Goal: Task Accomplishment & Management: Manage account settings

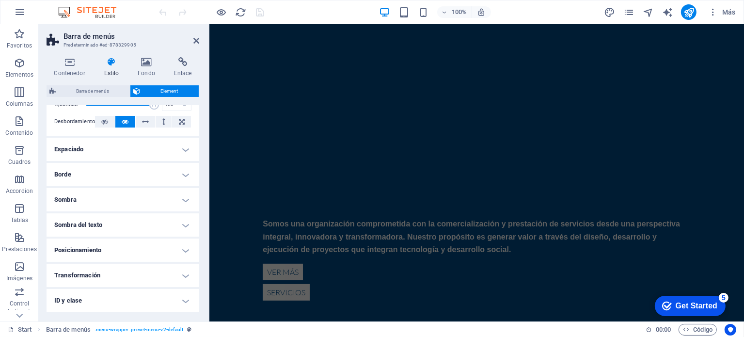
scroll to position [388, 0]
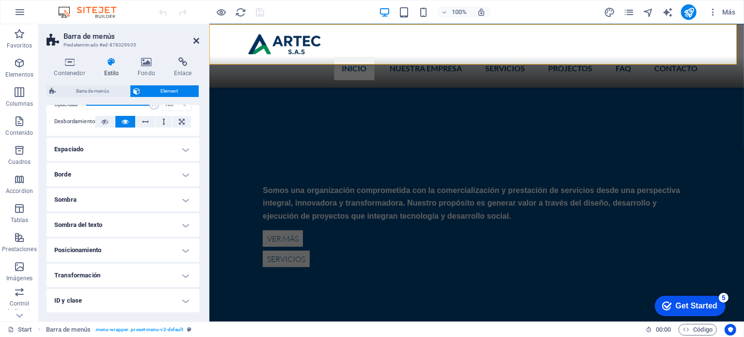
click at [196, 40] on icon at bounding box center [196, 41] width 6 height 8
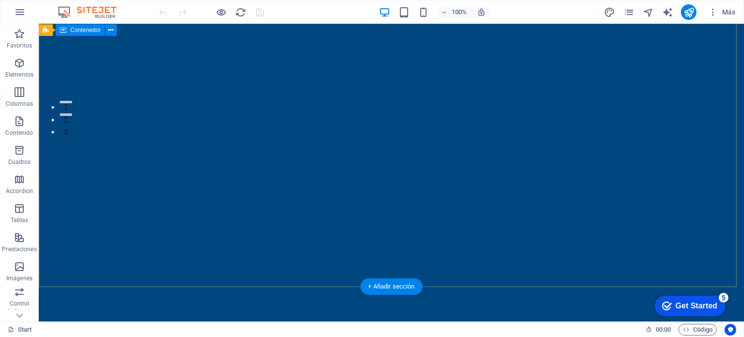
scroll to position [194, 0]
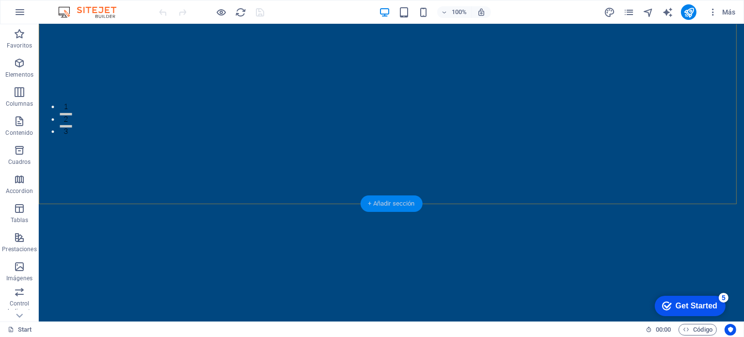
click at [373, 202] on div "+ Añadir sección" at bounding box center [391, 203] width 62 height 16
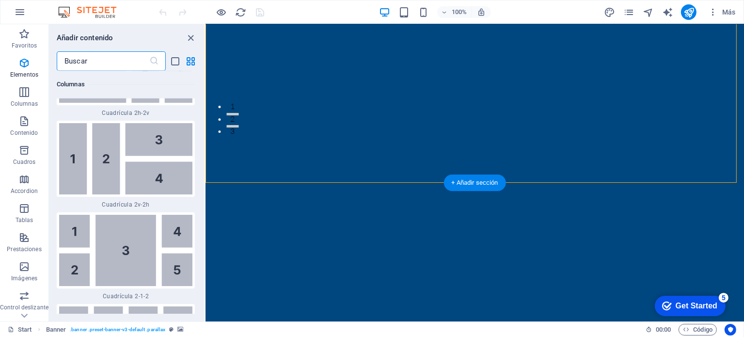
scroll to position [3065, 0]
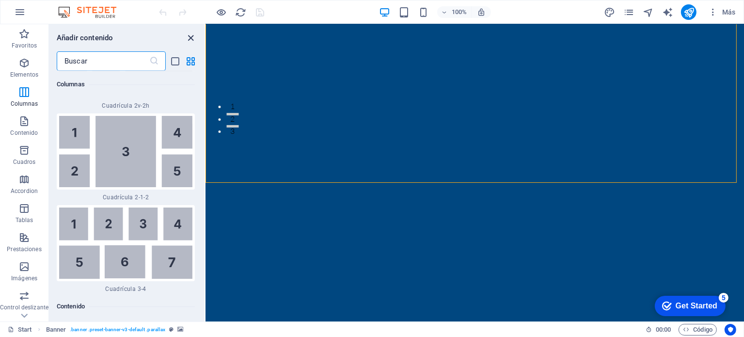
click at [188, 39] on icon "close panel" at bounding box center [191, 37] width 11 height 11
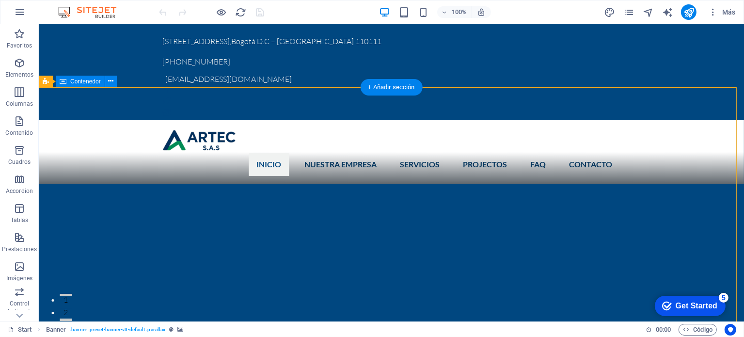
scroll to position [0, 0]
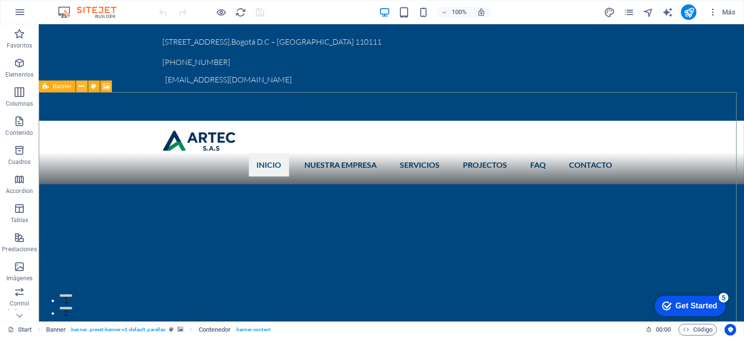
click at [83, 88] on icon at bounding box center [81, 86] width 5 height 10
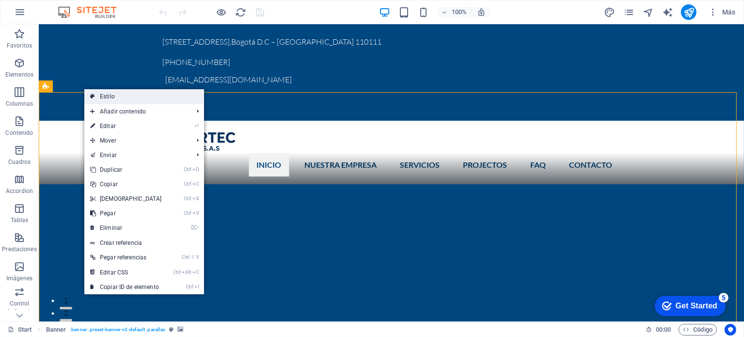
click at [99, 94] on link "Estilo" at bounding box center [144, 96] width 120 height 15
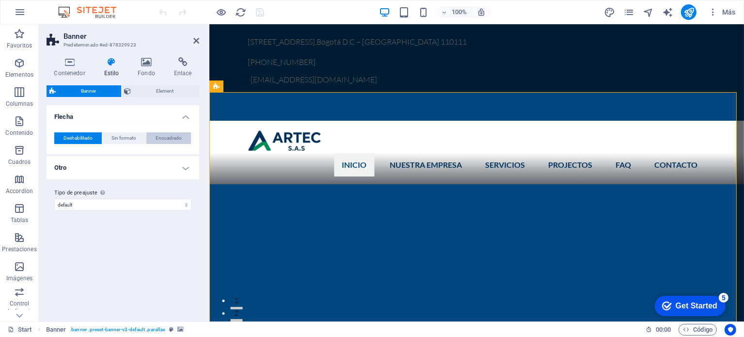
click at [175, 139] on span "Encuadrado" at bounding box center [169, 138] width 26 height 12
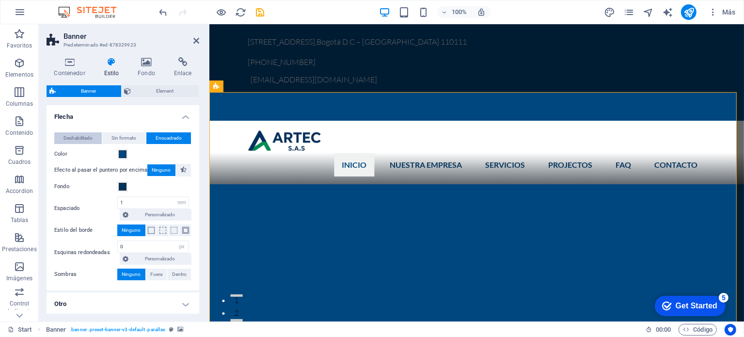
click at [57, 139] on button "Deshabilitado" at bounding box center [77, 138] width 47 height 12
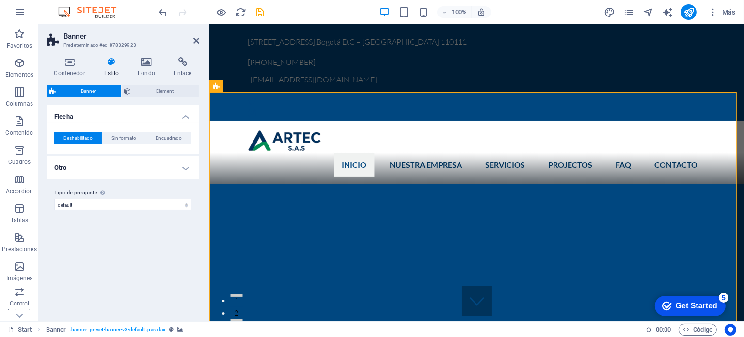
click at [187, 170] on h4 "Otro" at bounding box center [123, 167] width 153 height 23
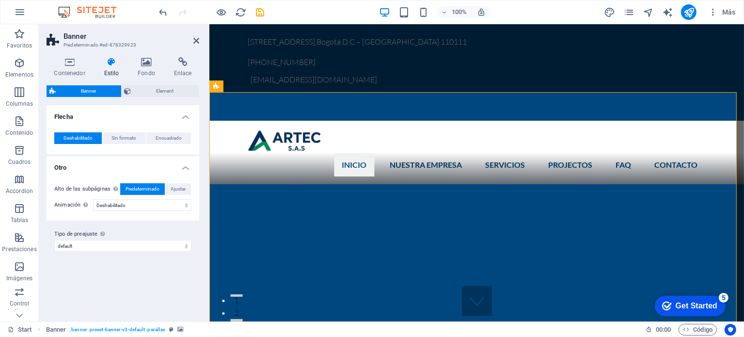
click at [187, 170] on h4 "Otro" at bounding box center [123, 164] width 153 height 17
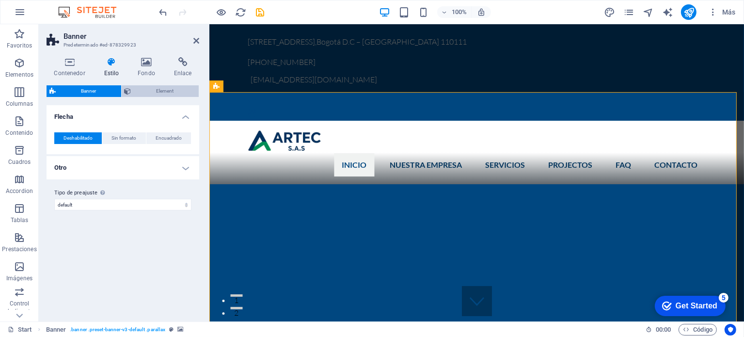
click at [155, 88] on span "Element" at bounding box center [165, 91] width 62 height 12
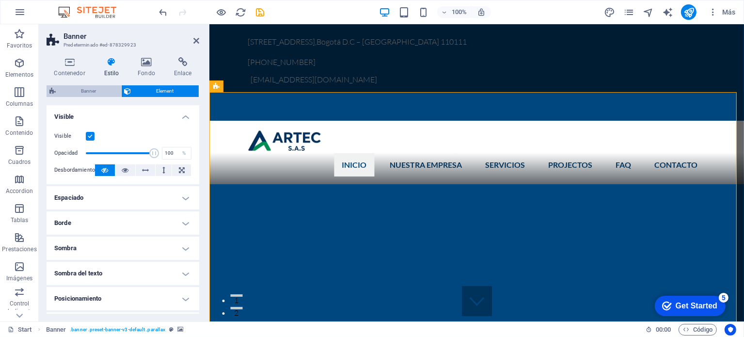
click at [88, 88] on span "Banner" at bounding box center [89, 91] width 60 height 12
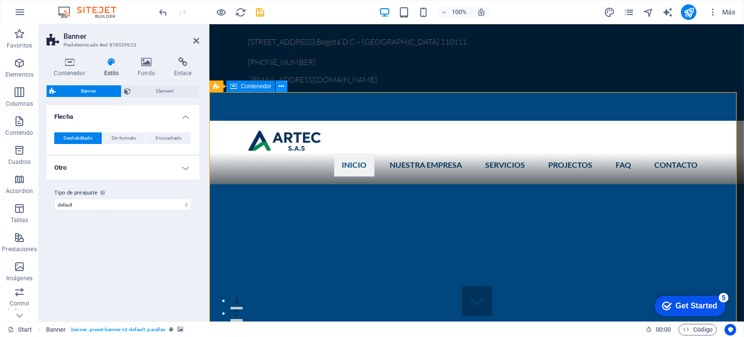
click at [279, 88] on icon at bounding box center [281, 86] width 5 height 10
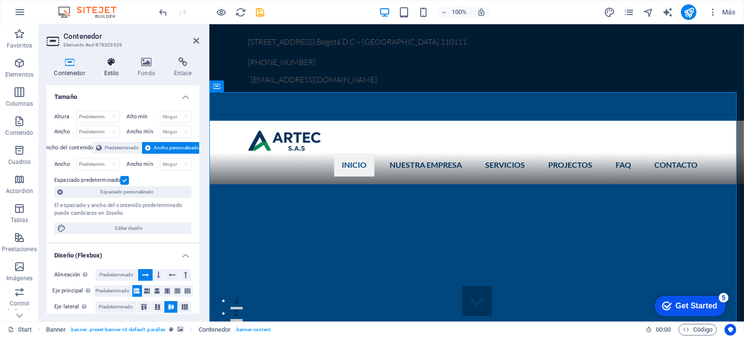
click at [110, 70] on h4 "Estilo" at bounding box center [113, 67] width 34 height 20
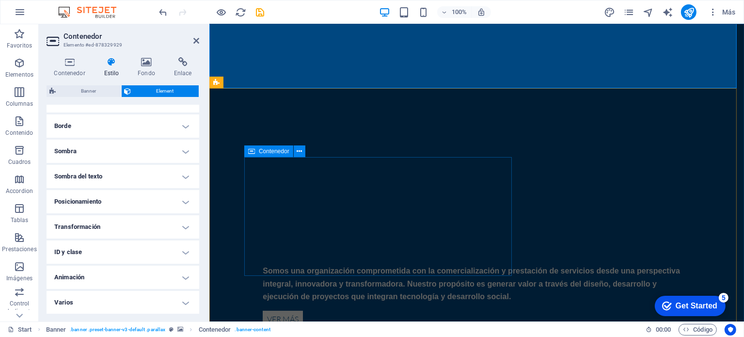
scroll to position [339, 0]
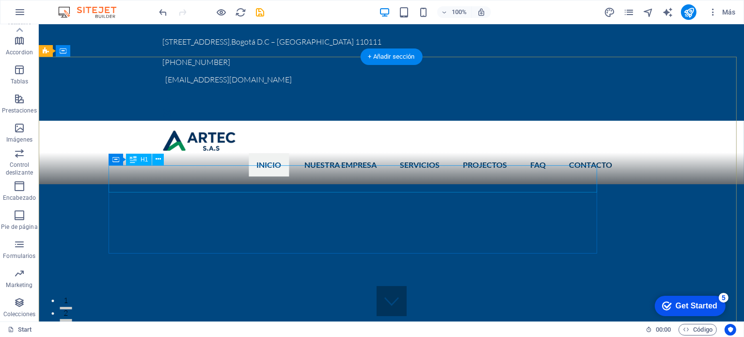
scroll to position [0, 0]
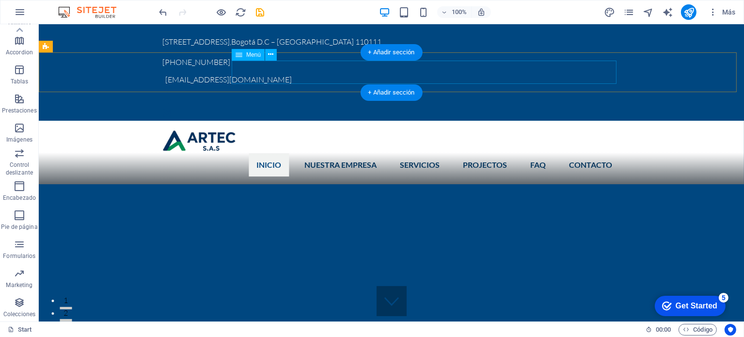
click at [317, 153] on nav "INICIO NUESTRA EMPRESA SERVICIOS PROJECTOS FAQ ContactO" at bounding box center [390, 164] width 457 height 23
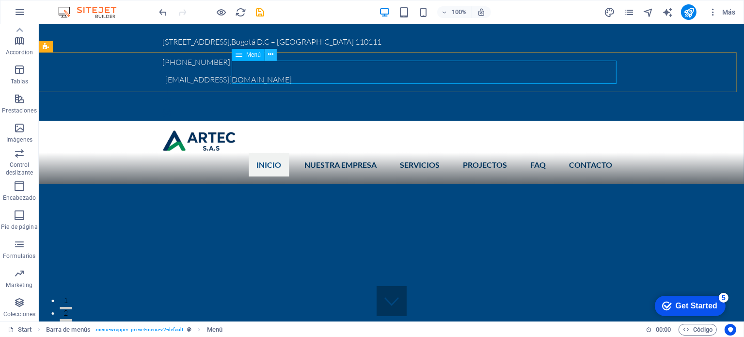
click at [271, 55] on icon at bounding box center [270, 54] width 5 height 10
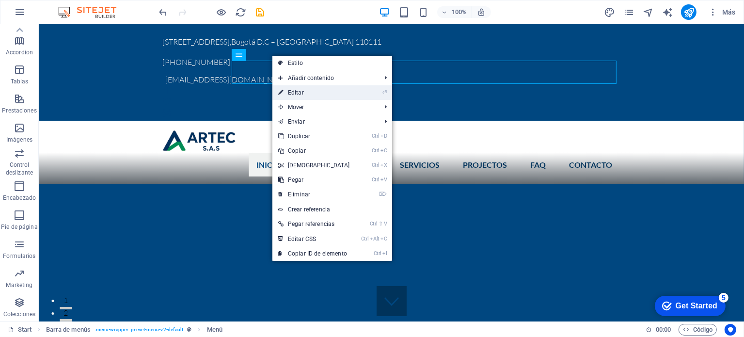
click at [279, 93] on icon at bounding box center [280, 92] width 5 height 15
select select
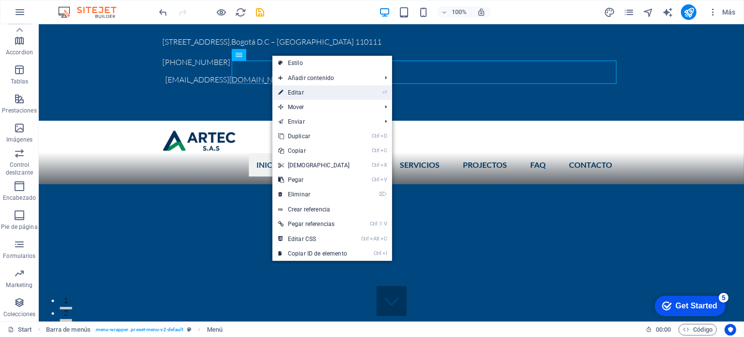
select select
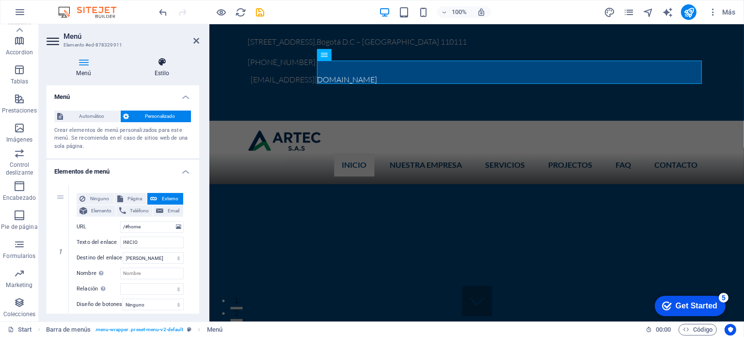
click at [155, 67] on h4 "Estilo" at bounding box center [162, 67] width 75 height 20
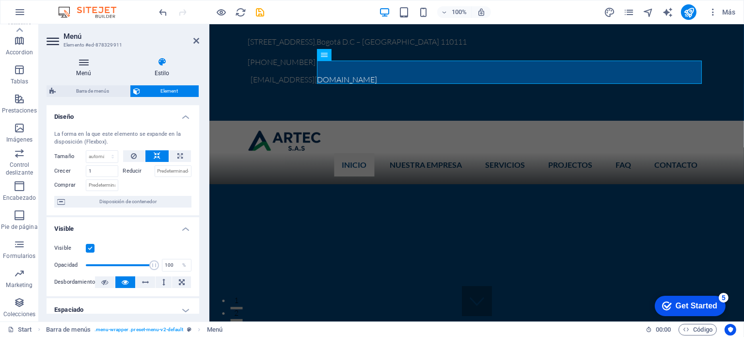
click at [80, 71] on h4 "Menú" at bounding box center [86, 67] width 78 height 20
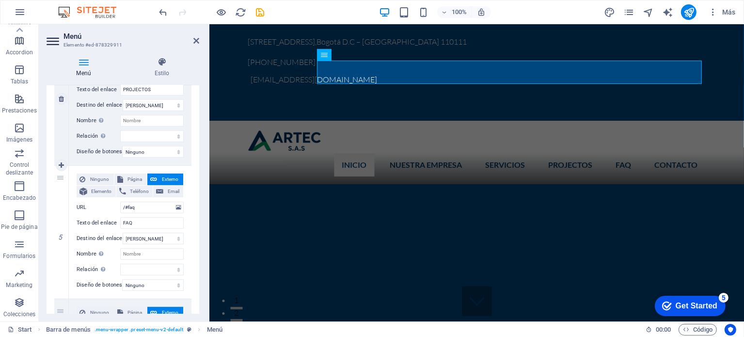
scroll to position [703, 0]
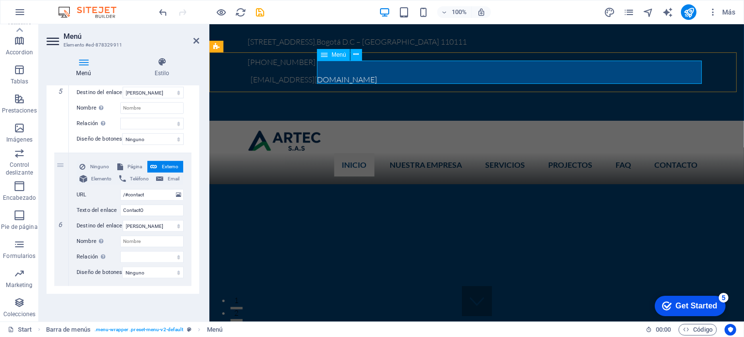
click at [586, 153] on nav "INICIO NUESTRA EMPRESA SERVICIOS PROJECTOS FAQ ContactO" at bounding box center [476, 164] width 457 height 23
click at [578, 153] on nav "INICIO NUESTRA EMPRESA SERVICIOS PROJECTOS FAQ ContactO" at bounding box center [476, 164] width 457 height 23
click at [160, 69] on h4 "Estilo" at bounding box center [162, 67] width 75 height 20
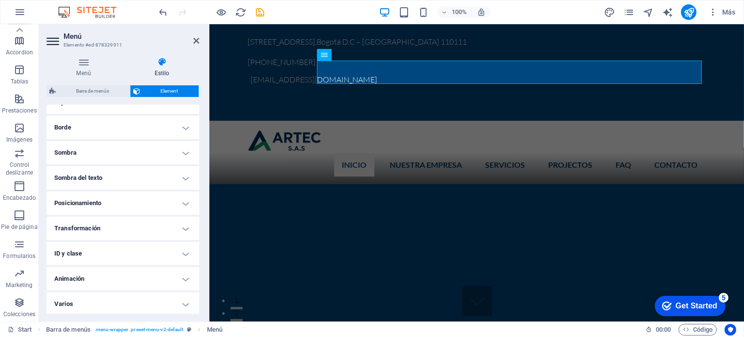
scroll to position [209, 0]
click at [194, 43] on icon at bounding box center [196, 41] width 6 height 8
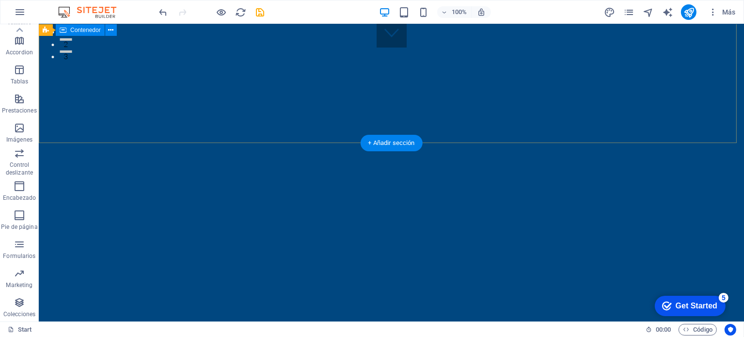
scroll to position [291, 0]
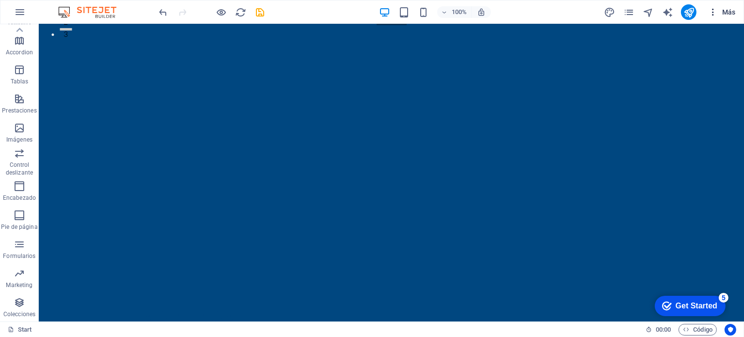
click at [718, 11] on span "Más" at bounding box center [722, 12] width 28 height 10
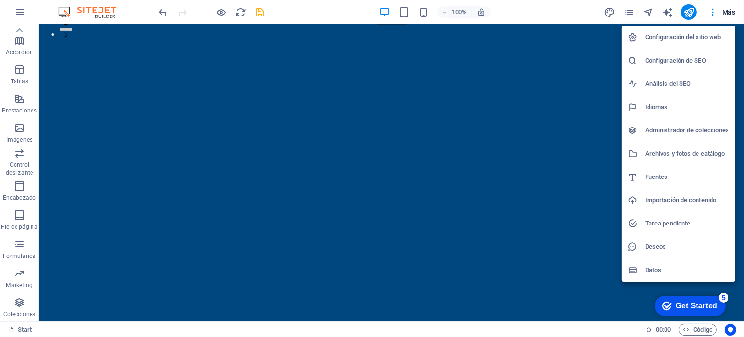
click at [663, 17] on div at bounding box center [372, 168] width 744 height 337
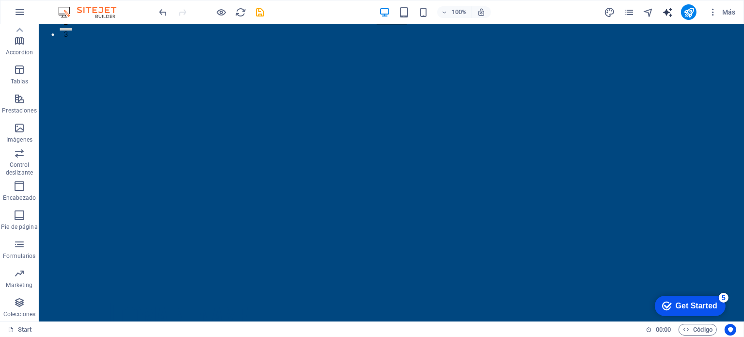
click at [663, 16] on icon "text_generator" at bounding box center [667, 12] width 11 height 11
select select "English"
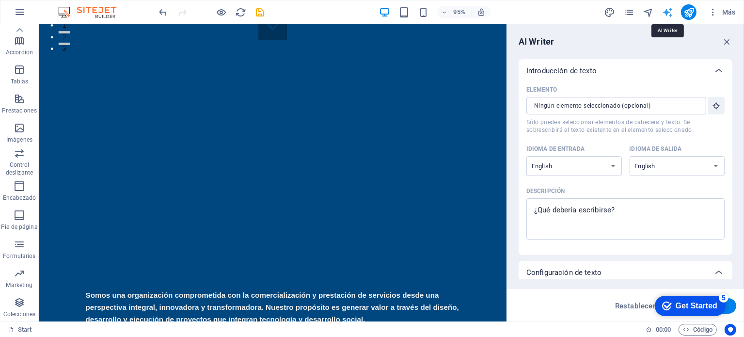
scroll to position [0, 0]
click at [727, 40] on icon "button" at bounding box center [726, 41] width 11 height 11
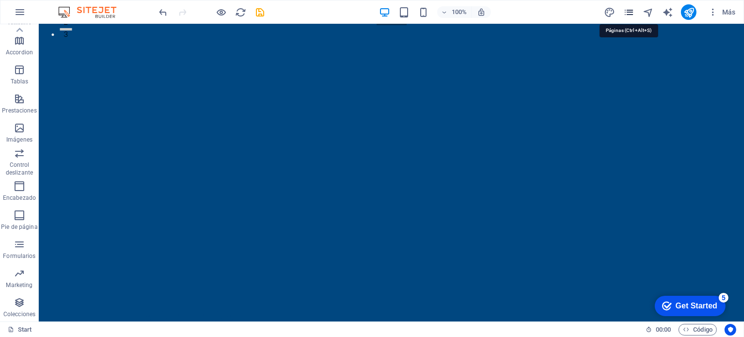
click at [627, 13] on icon "pages" at bounding box center [628, 12] width 11 height 11
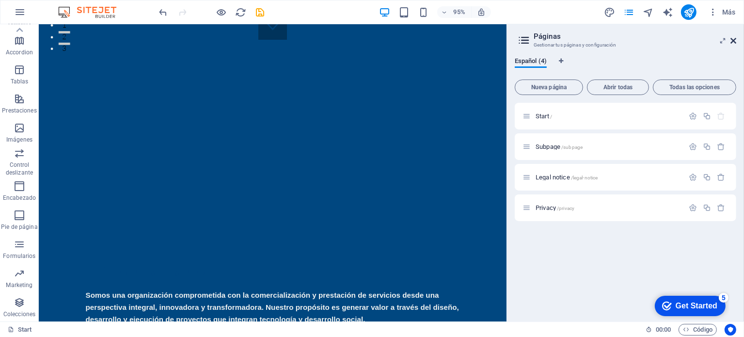
click at [734, 42] on icon at bounding box center [733, 41] width 6 height 8
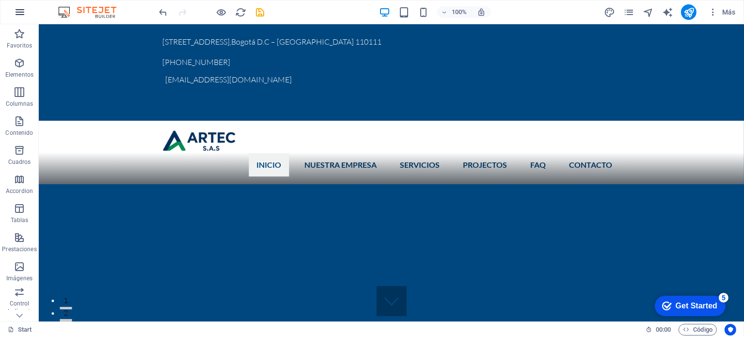
click at [21, 16] on icon "button" at bounding box center [20, 12] width 12 height 12
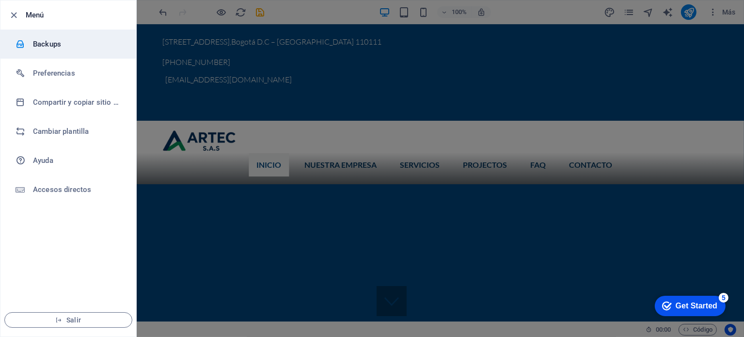
click at [50, 48] on h6 "Backups" at bounding box center [78, 44] width 90 height 12
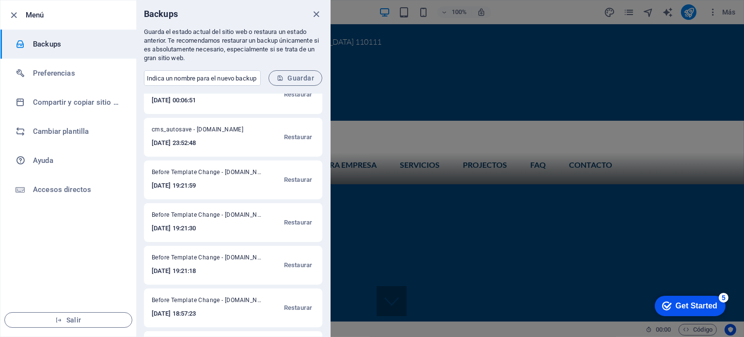
scroll to position [59, 0]
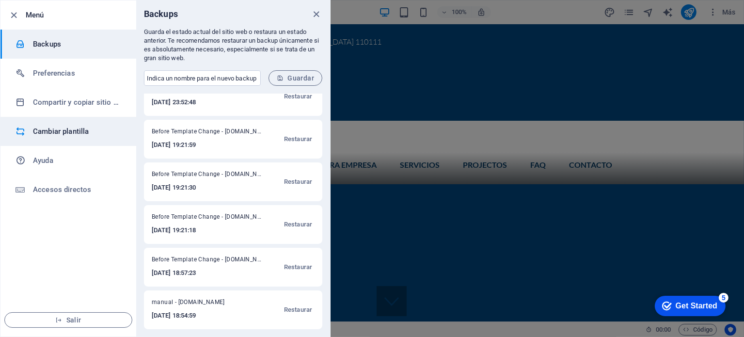
click at [60, 134] on h6 "Cambiar plantilla" at bounding box center [78, 131] width 90 height 12
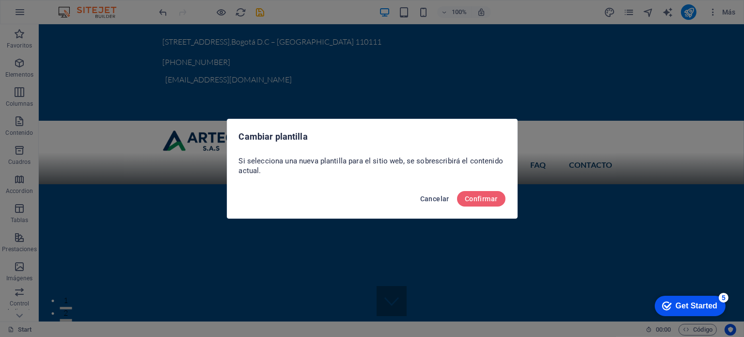
click at [434, 195] on span "Cancelar" at bounding box center [434, 199] width 29 height 8
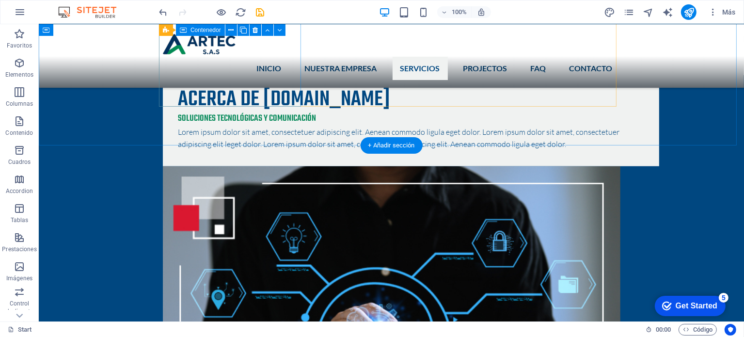
scroll to position [1017, 0]
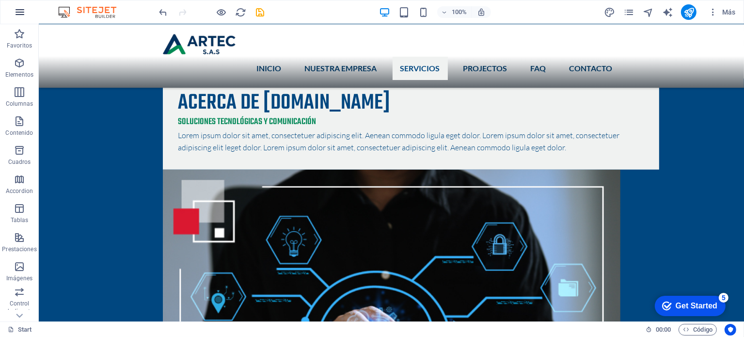
click at [25, 15] on icon "button" at bounding box center [20, 12] width 12 height 12
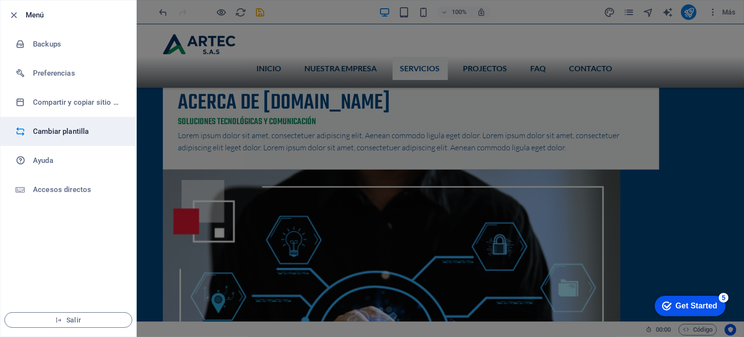
click at [72, 127] on h6 "Cambiar plantilla" at bounding box center [78, 131] width 90 height 12
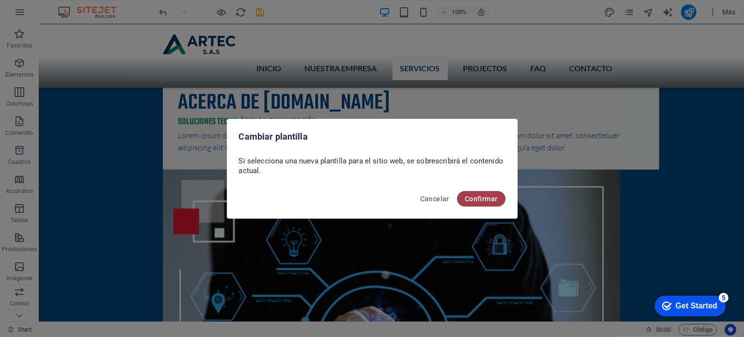
click at [479, 195] on span "Confirmar" at bounding box center [481, 199] width 33 height 8
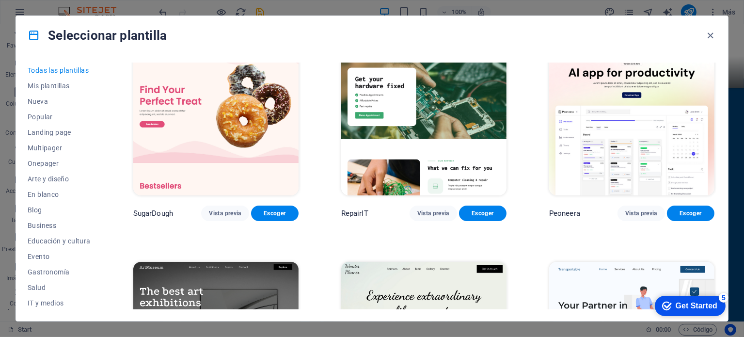
scroll to position [48, 0]
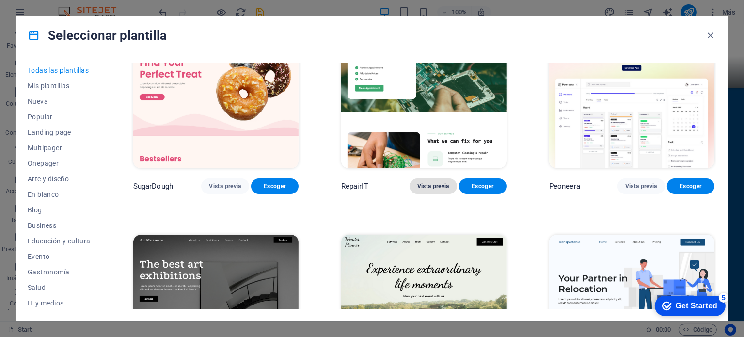
click at [431, 187] on span "Vista previa" at bounding box center [433, 186] width 32 height 8
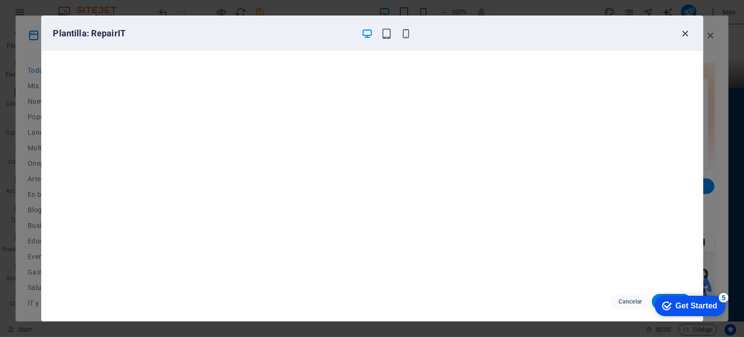
click at [684, 29] on icon "button" at bounding box center [684, 33] width 11 height 11
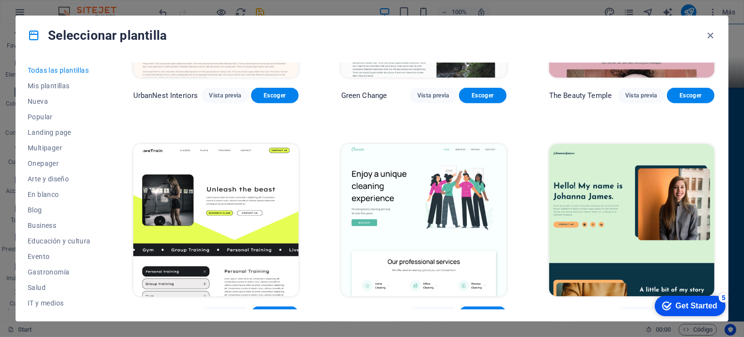
scroll to position [1260, 0]
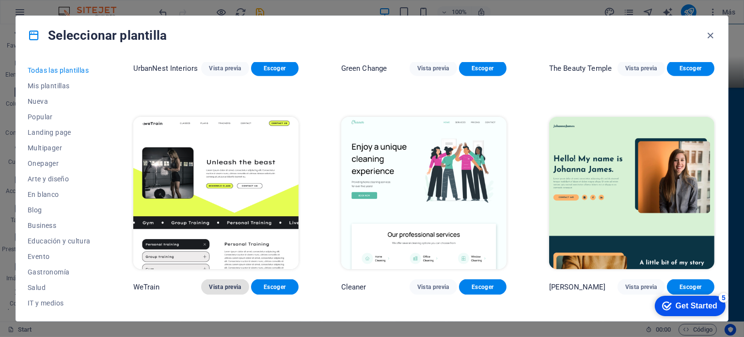
click at [230, 279] on button "Vista previa" at bounding box center [224, 287] width 47 height 16
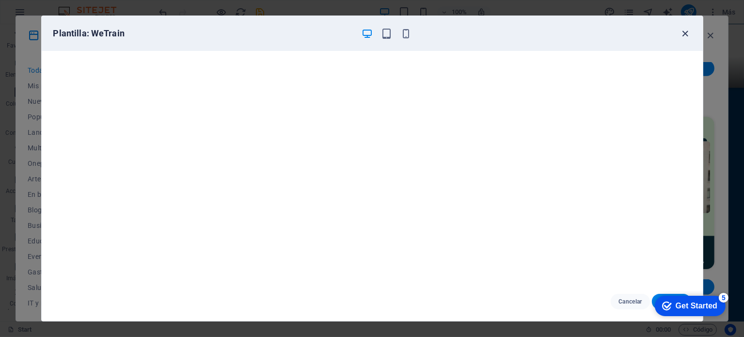
click at [681, 31] on icon "button" at bounding box center [684, 33] width 11 height 11
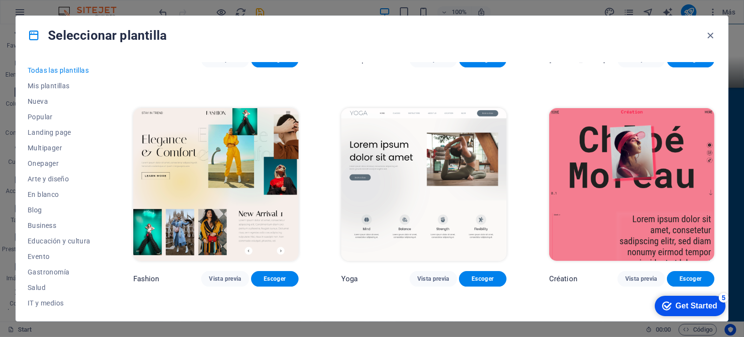
scroll to position [3294, 0]
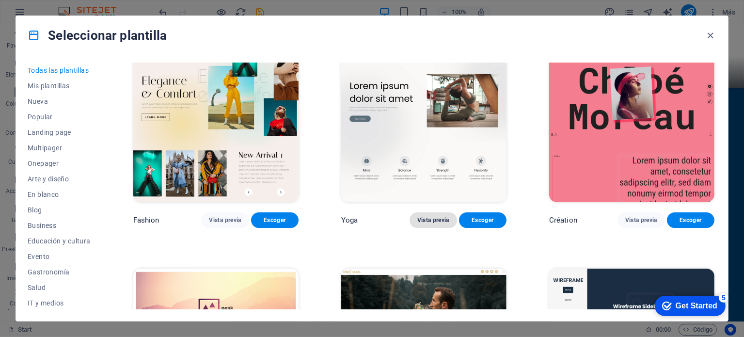
click at [426, 216] on span "Vista previa" at bounding box center [433, 220] width 32 height 8
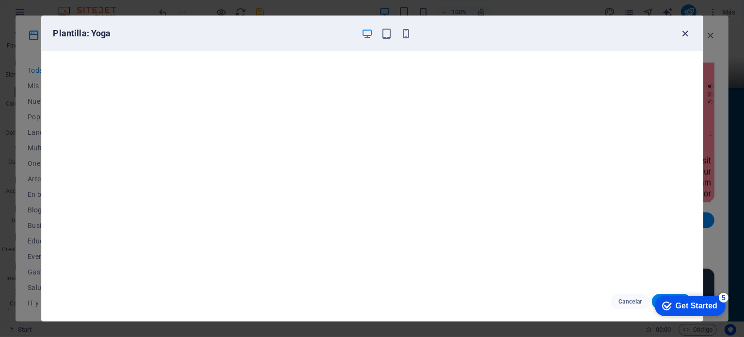
click at [683, 35] on icon "button" at bounding box center [684, 33] width 11 height 11
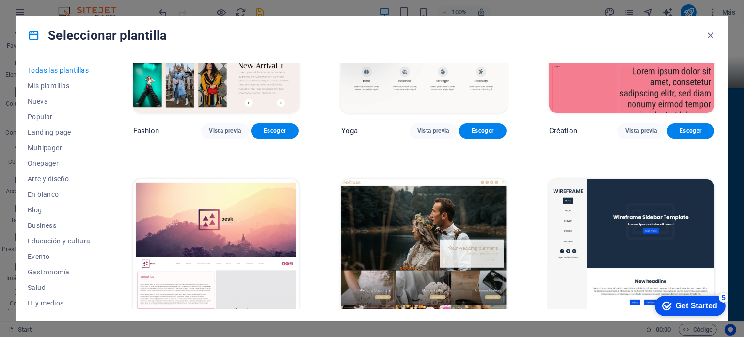
scroll to position [3537, 0]
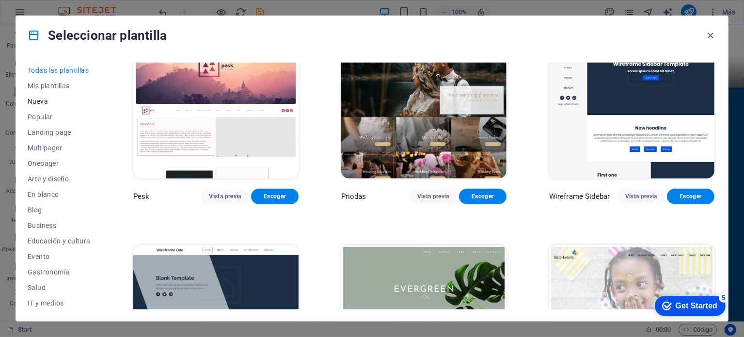
click at [39, 104] on span "Nueva" at bounding box center [59, 101] width 63 height 8
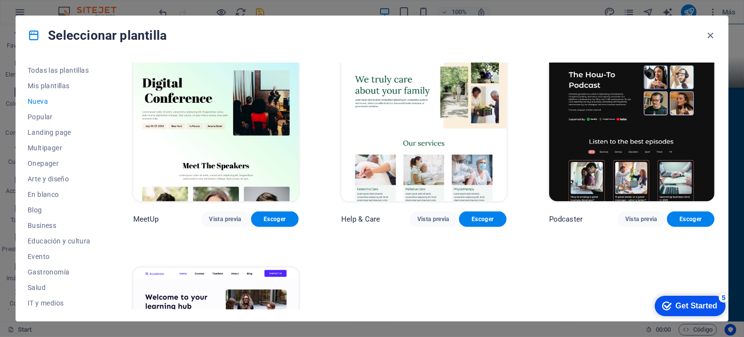
scroll to position [657, 0]
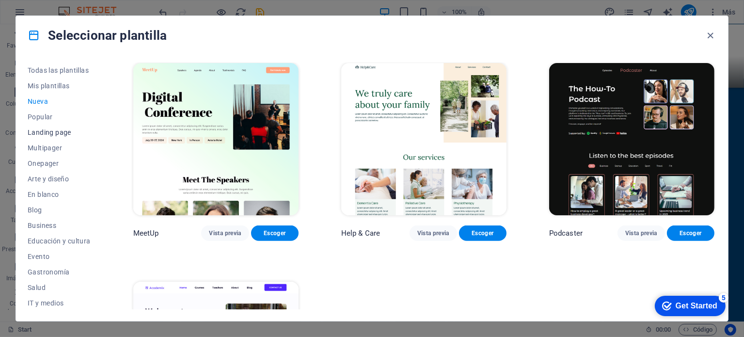
click at [61, 134] on span "Landing page" at bounding box center [59, 132] width 63 height 8
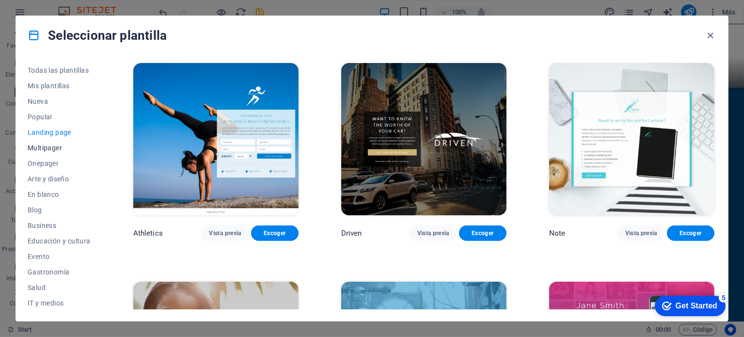
click at [56, 144] on span "Multipager" at bounding box center [59, 148] width 63 height 8
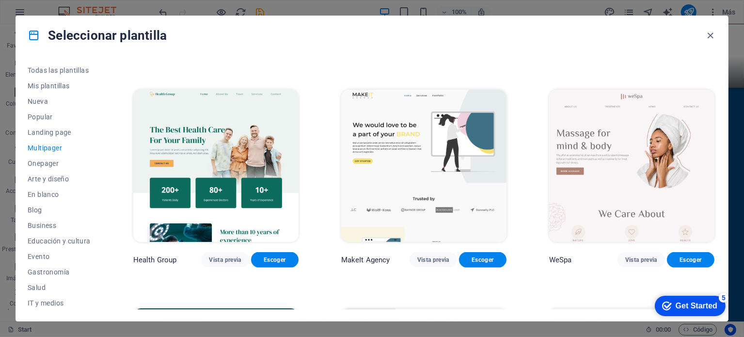
scroll to position [1287, 0]
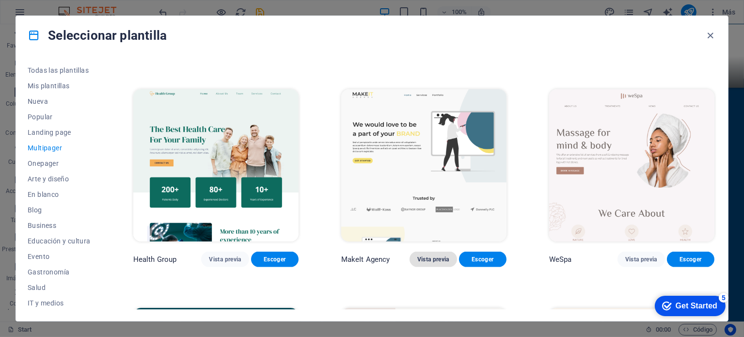
click at [431, 257] on button "Vista previa" at bounding box center [432, 259] width 47 height 16
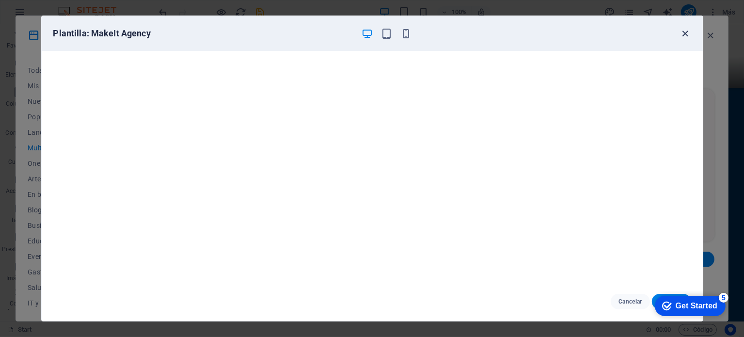
click at [682, 33] on icon "button" at bounding box center [684, 33] width 11 height 11
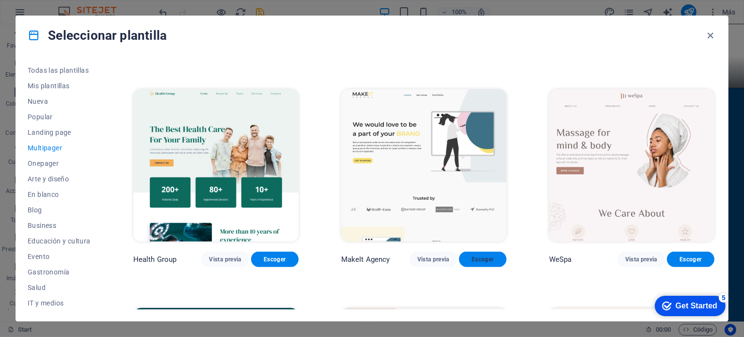
click at [484, 255] on span "Escoger" at bounding box center [483, 259] width 32 height 8
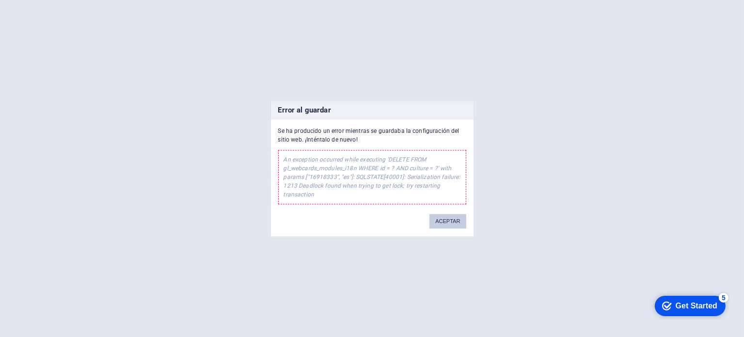
click at [447, 220] on button "ACEPTAR" at bounding box center [447, 221] width 36 height 15
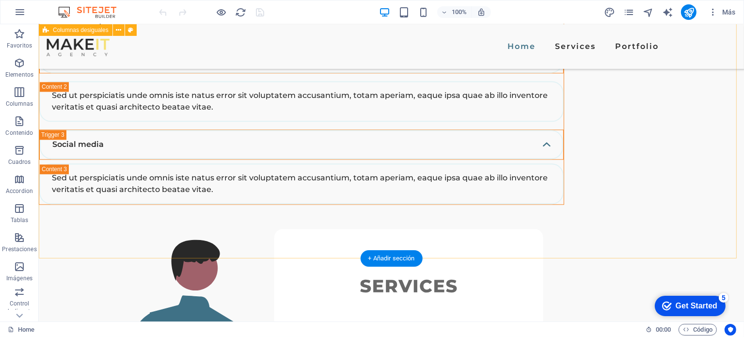
scroll to position [2348, 0]
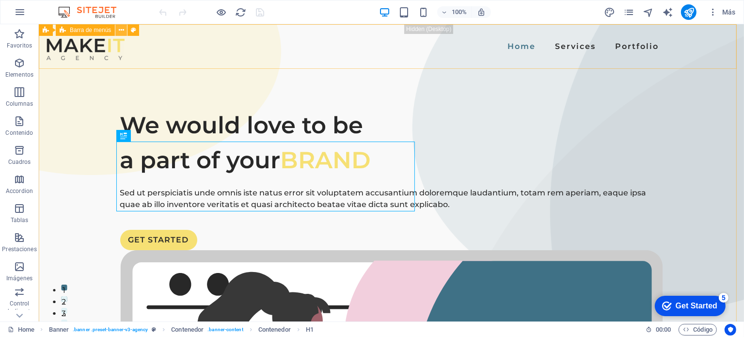
click at [123, 30] on icon at bounding box center [121, 30] width 5 height 10
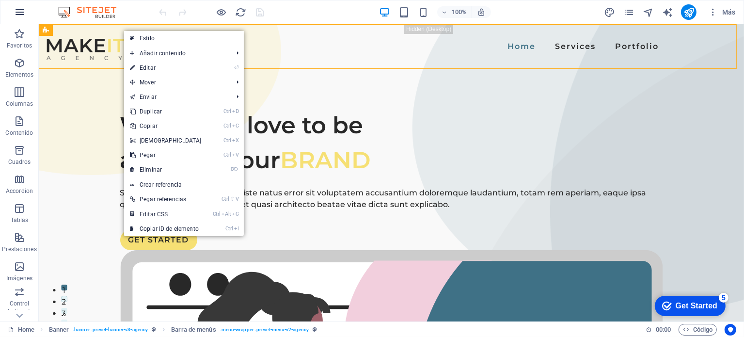
click at [18, 15] on icon "button" at bounding box center [20, 12] width 12 height 12
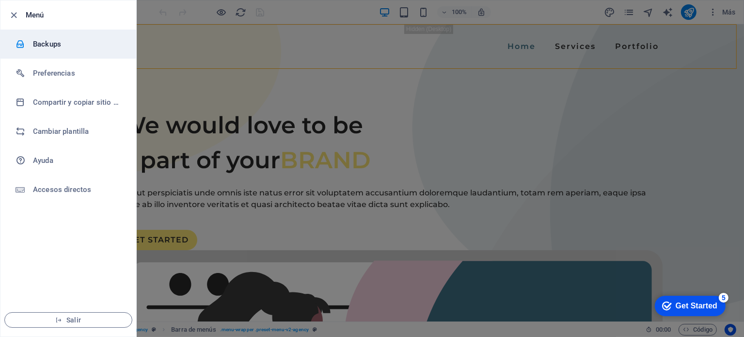
click at [60, 50] on li "Backups" at bounding box center [68, 44] width 136 height 29
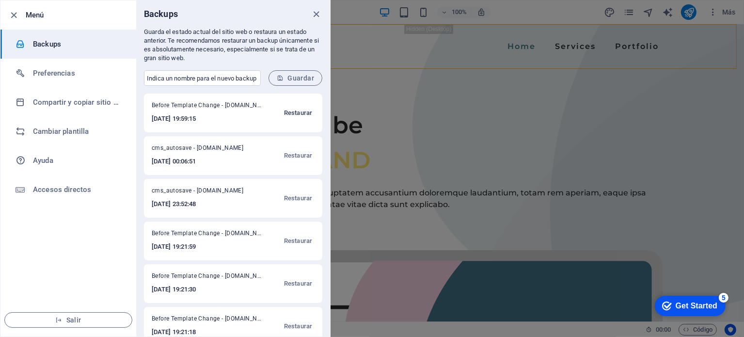
click at [297, 113] on span "Restaurar" at bounding box center [298, 113] width 28 height 12
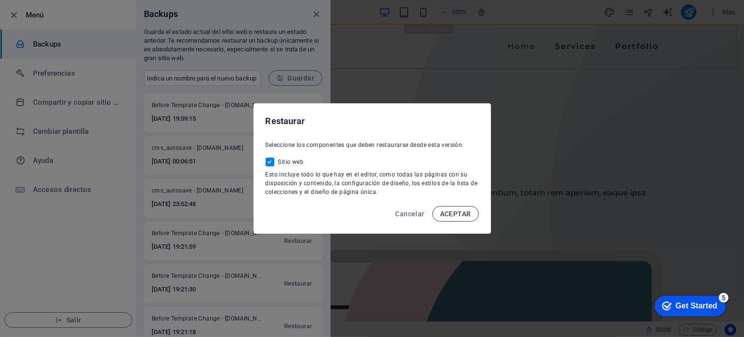
click at [460, 216] on span "ACEPTAR" at bounding box center [455, 214] width 31 height 8
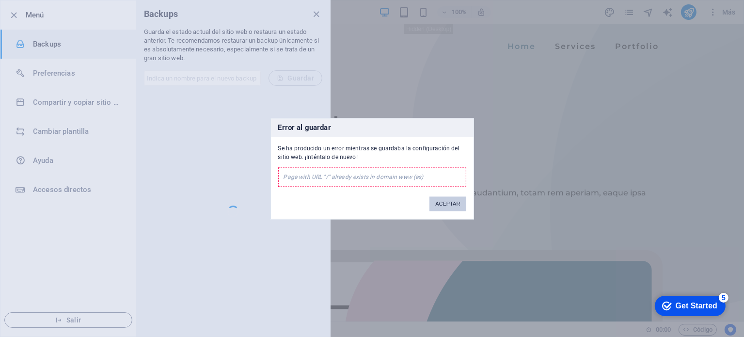
click at [444, 204] on button "ACEPTAR" at bounding box center [447, 203] width 36 height 15
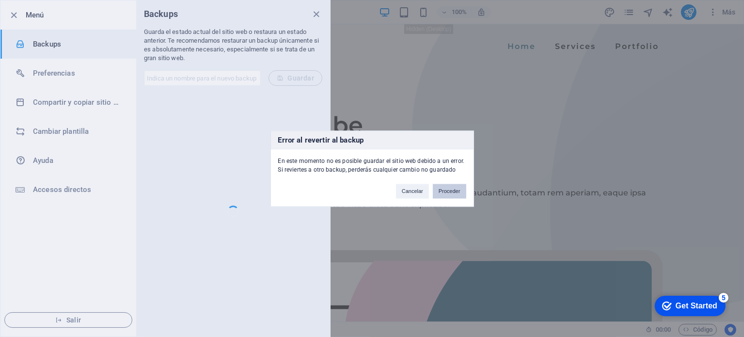
click at [441, 190] on button "Proceder" at bounding box center [449, 191] width 33 height 15
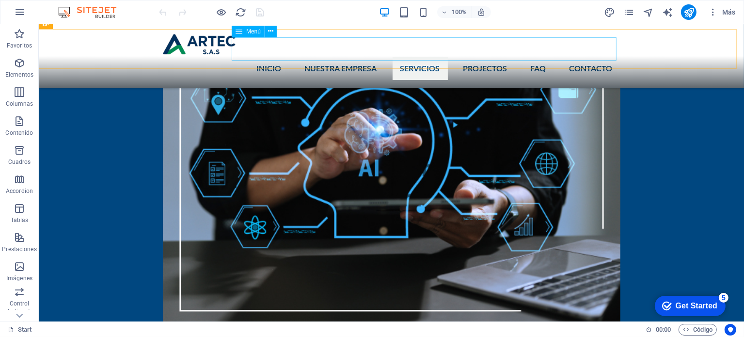
scroll to position [1211, 0]
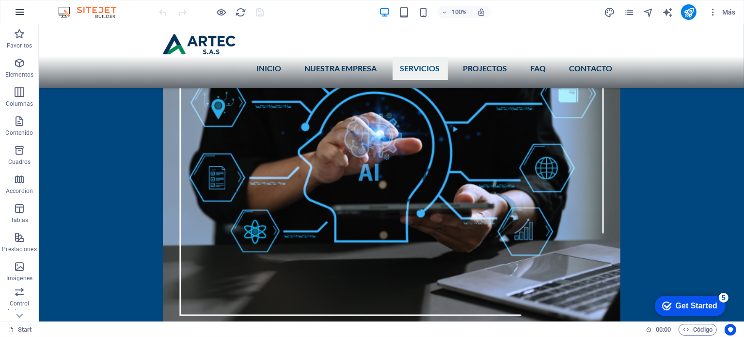
click at [21, 15] on icon "button" at bounding box center [20, 12] width 12 height 12
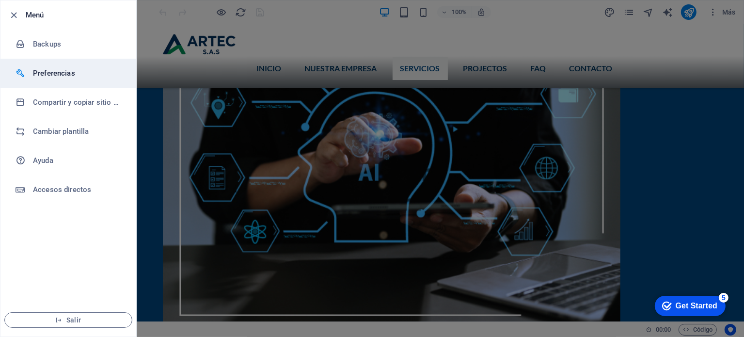
click at [56, 69] on h6 "Preferencias" at bounding box center [78, 73] width 90 height 12
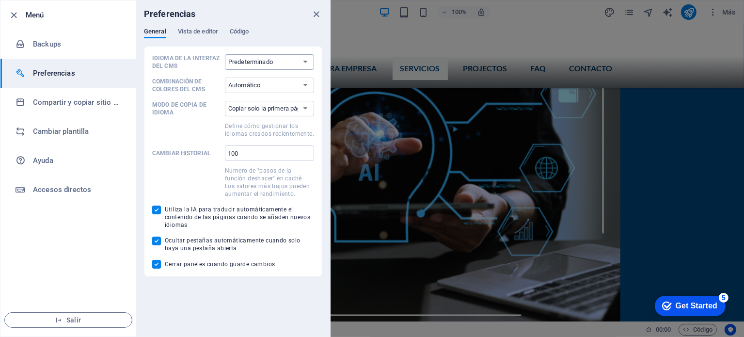
click at [260, 65] on select "Predeterminado Deutsch English Español Français Magyar Italiano Nederlands Pols…" at bounding box center [269, 62] width 89 height 16
click at [260, 64] on select "Predeterminado Deutsch English Español Français Magyar Italiano Nederlands Pols…" at bounding box center [269, 62] width 89 height 16
click at [263, 81] on select "Automático Oscuro Claro" at bounding box center [269, 86] width 89 height 16
click at [225, 78] on select "Automático Oscuro Claro" at bounding box center [269, 86] width 89 height 16
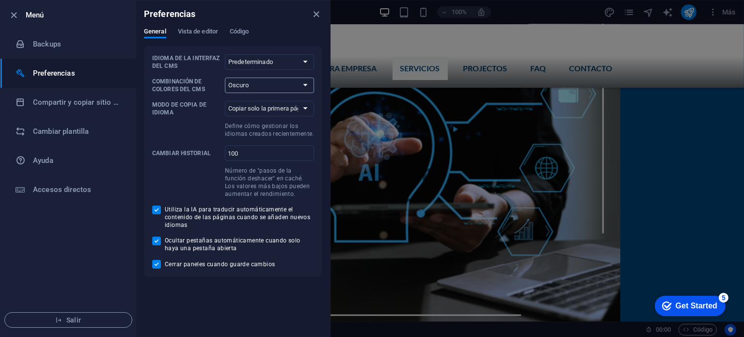
click at [255, 87] on select "Automático Oscuro Claro" at bounding box center [269, 86] width 89 height 16
select select "auto"
click at [225, 78] on select "Automático Oscuro Claro" at bounding box center [269, 86] width 89 height 16
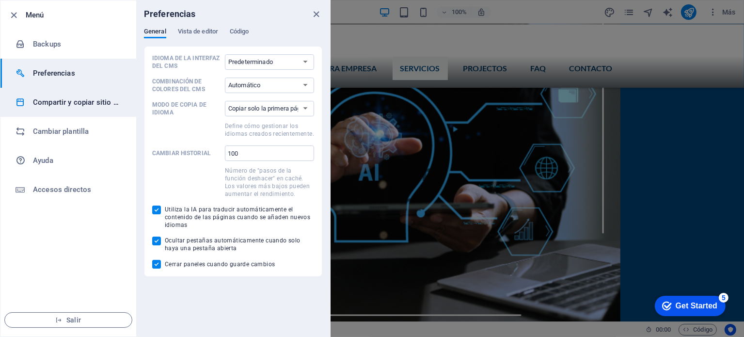
click at [78, 104] on h6 "Compartir y copiar sitio web" at bounding box center [78, 102] width 90 height 12
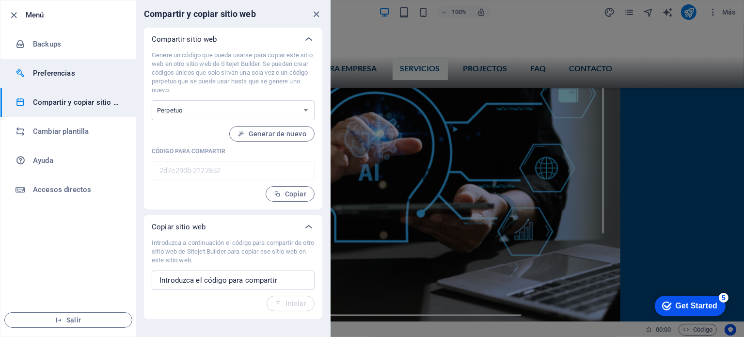
click at [41, 70] on h6 "Preferencias" at bounding box center [78, 73] width 90 height 12
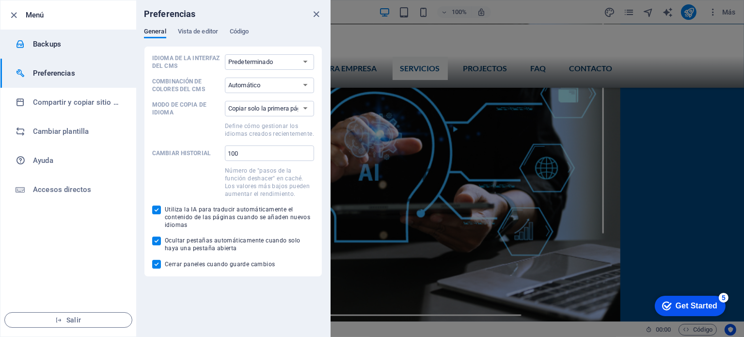
click at [41, 48] on h6 "Backups" at bounding box center [78, 44] width 90 height 12
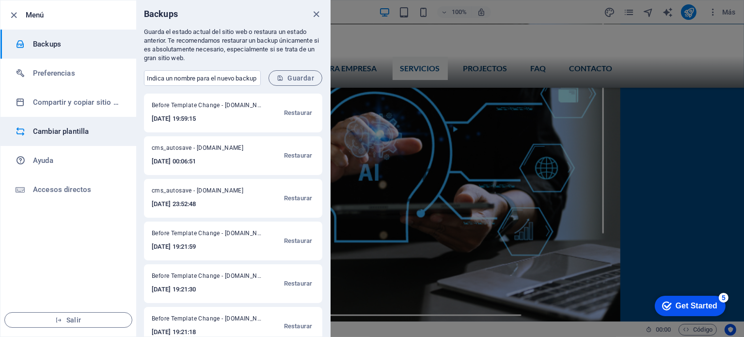
click at [41, 129] on h6 "Cambiar plantilla" at bounding box center [78, 131] width 90 height 12
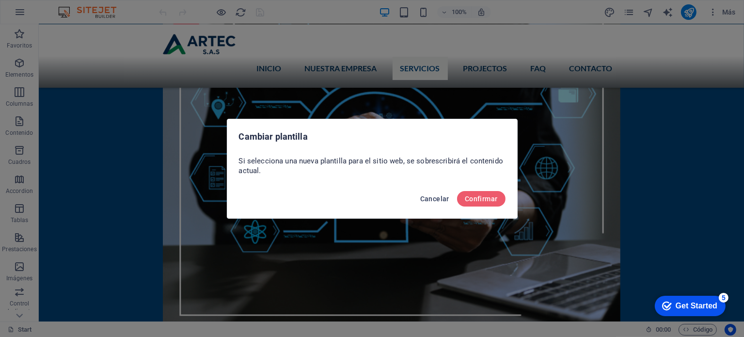
click at [440, 201] on span "Cancelar" at bounding box center [434, 199] width 29 height 8
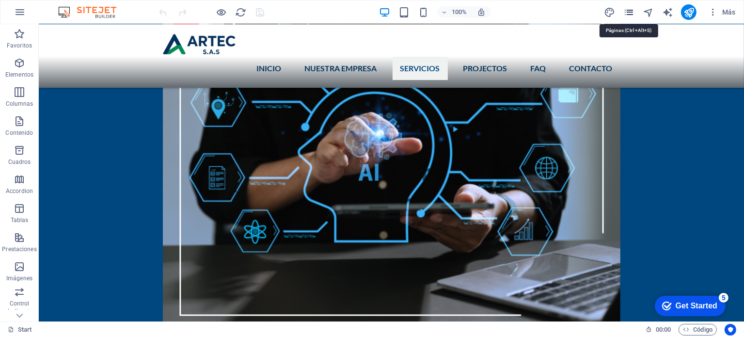
click at [632, 14] on icon "pages" at bounding box center [628, 12] width 11 height 11
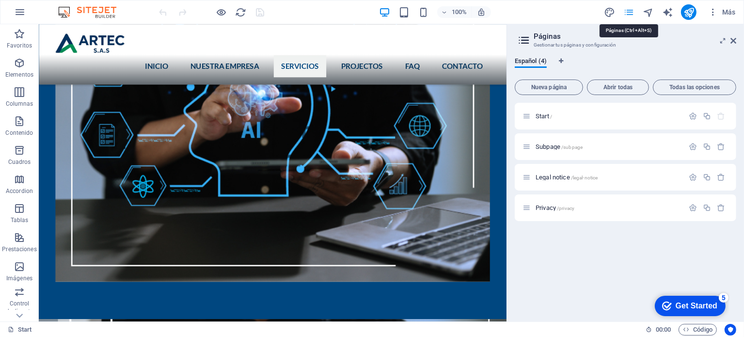
scroll to position [1181, 0]
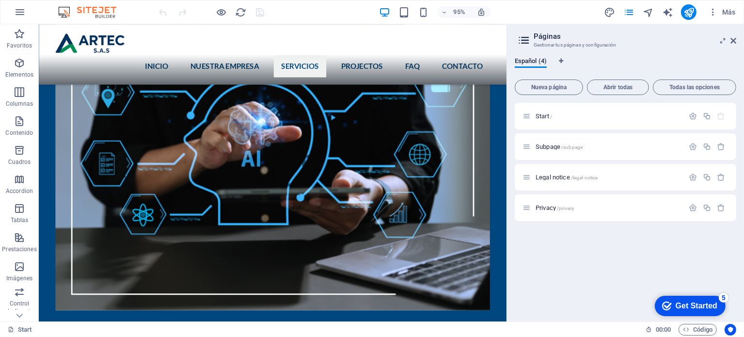
click at [736, 42] on aside "Páginas Gestionar tus páginas y configuración Español (4) Nueva página Abrir to…" at bounding box center [624, 172] width 237 height 297
click at [731, 40] on icon at bounding box center [733, 41] width 6 height 8
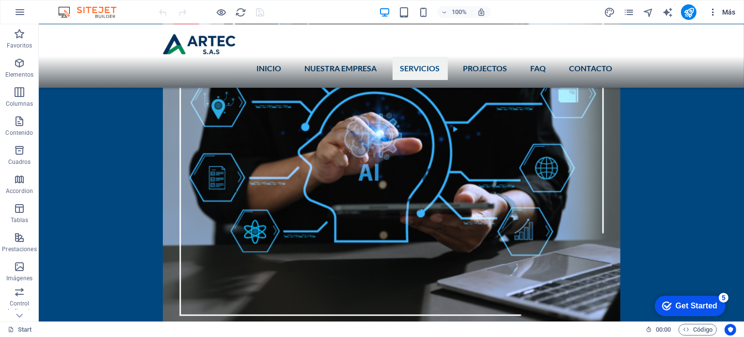
click at [714, 16] on icon "button" at bounding box center [713, 12] width 10 height 10
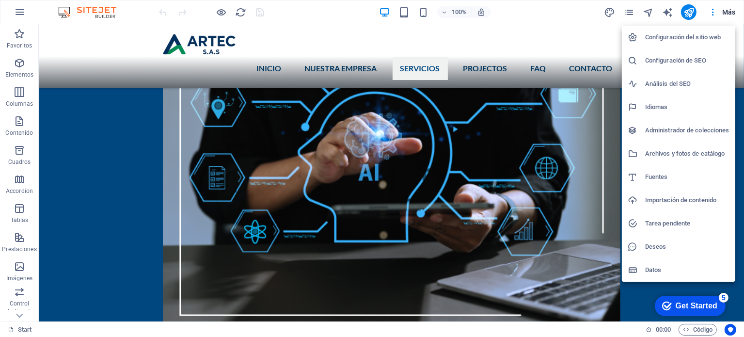
click at [707, 38] on h6 "Configuración del sitio web" at bounding box center [687, 37] width 84 height 12
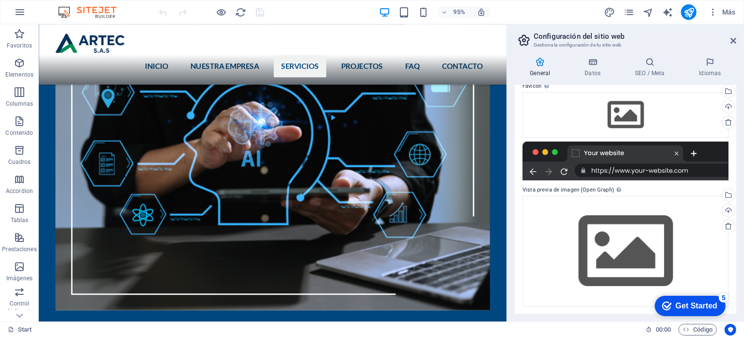
scroll to position [95, 0]
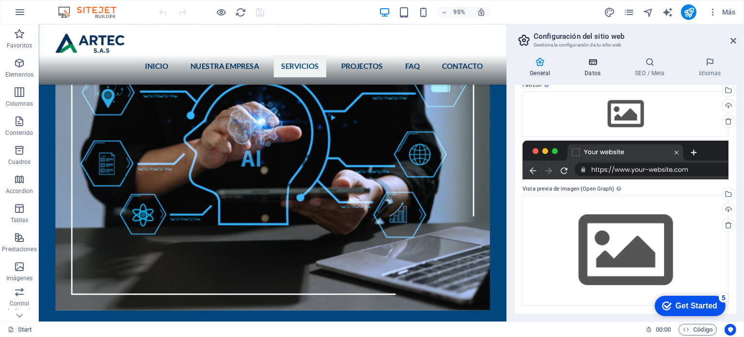
click at [600, 74] on h4 "Datos" at bounding box center [594, 67] width 50 height 20
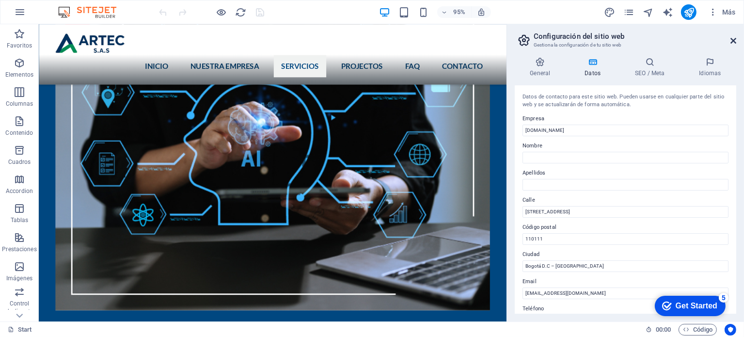
click at [733, 41] on icon at bounding box center [733, 41] width 6 height 8
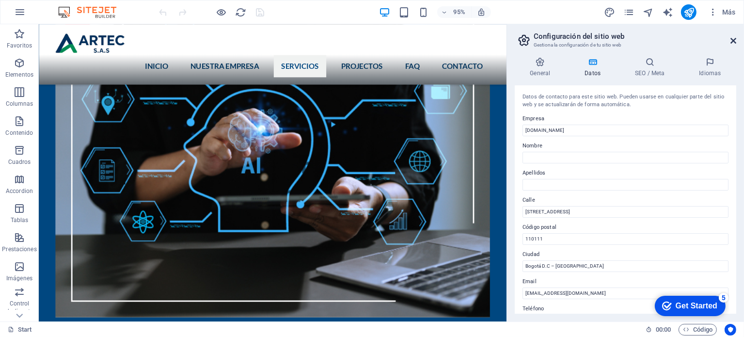
scroll to position [1211, 0]
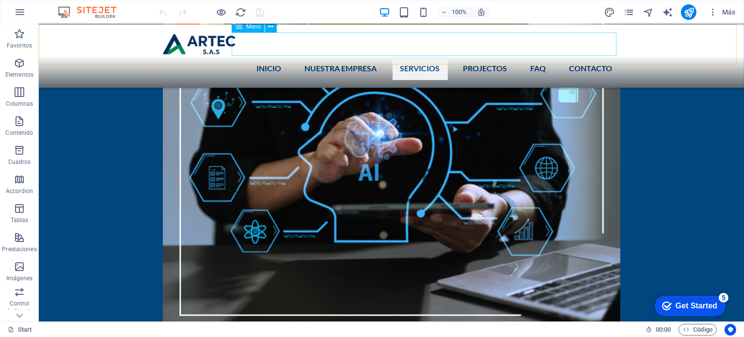
click at [283, 57] on nav "INICIO NUESTRA EMPRESA SERVICIOS PROJECTOS FAQ ContactO" at bounding box center [390, 68] width 457 height 23
click at [271, 28] on icon at bounding box center [270, 27] width 5 height 10
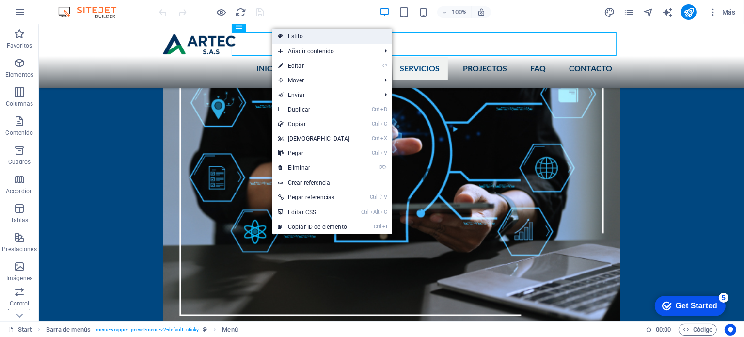
click at [293, 41] on link "Estilo" at bounding box center [332, 36] width 120 height 15
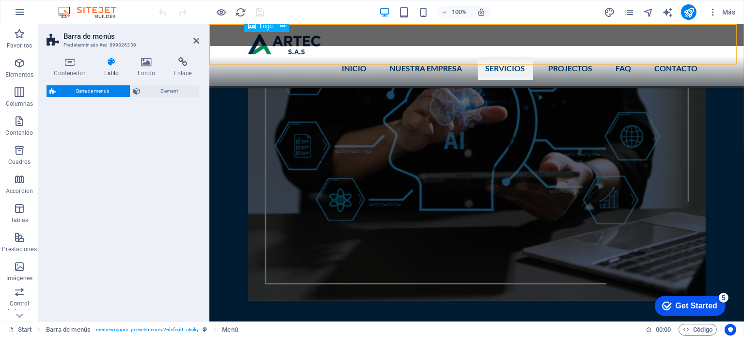
select select "rem"
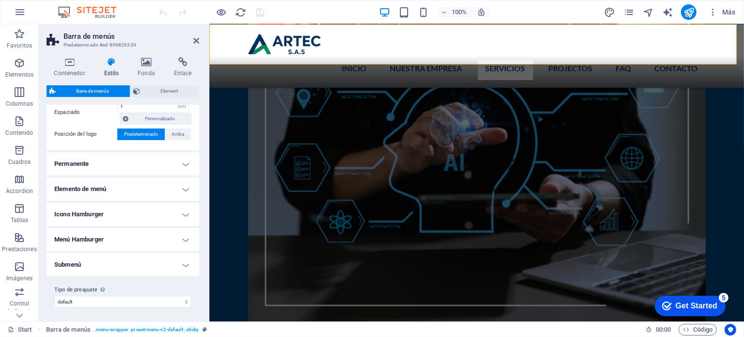
scroll to position [230, 0]
click at [441, 57] on nav "INICIO NUESTRA EMPRESA SERVICIOS PROJECTOS FAQ ContactO" at bounding box center [476, 68] width 457 height 23
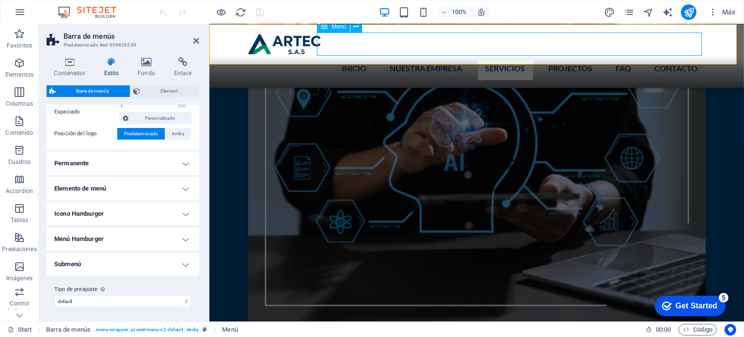
click at [441, 57] on nav "INICIO NUESTRA EMPRESA SERVICIOS PROJECTOS FAQ ContactO" at bounding box center [476, 68] width 457 height 23
select select
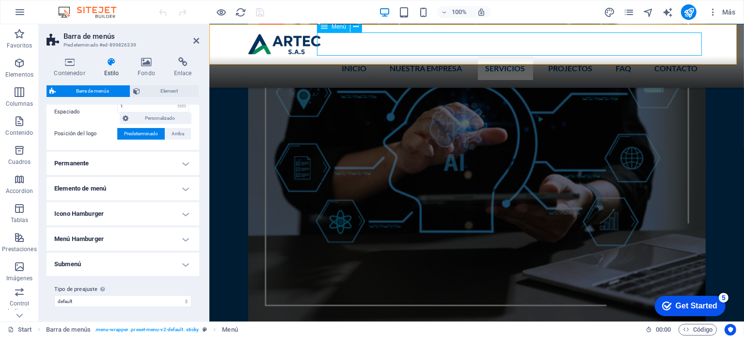
select select
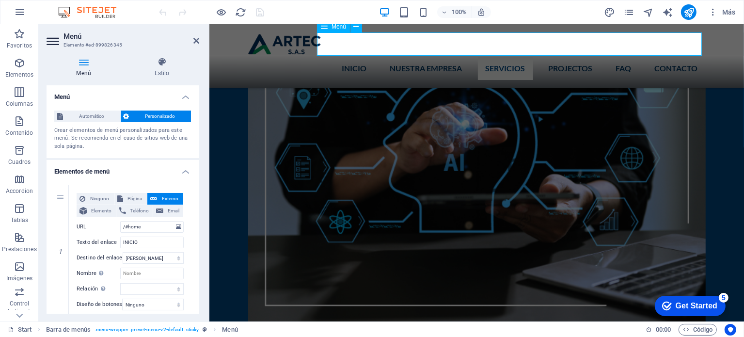
click at [441, 57] on nav "INICIO NUESTRA EMPRESA SERVICIOS PROJECTOS FAQ ContactO" at bounding box center [476, 68] width 457 height 23
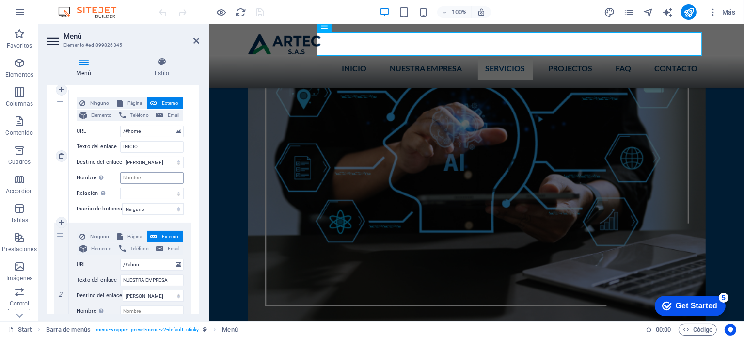
scroll to position [97, 0]
click at [151, 74] on h4 "Estilo" at bounding box center [162, 67] width 75 height 20
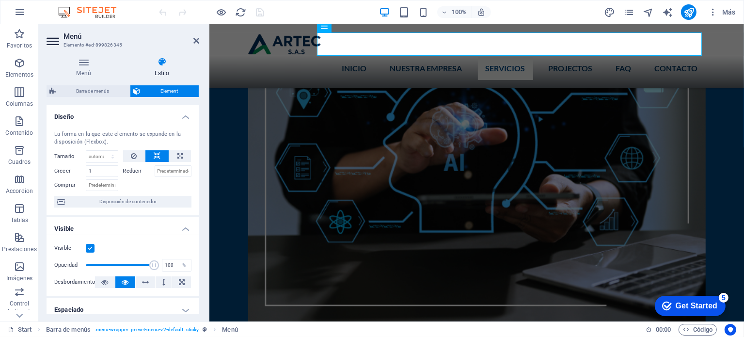
scroll to position [0, 0]
click at [358, 26] on icon at bounding box center [356, 27] width 5 height 10
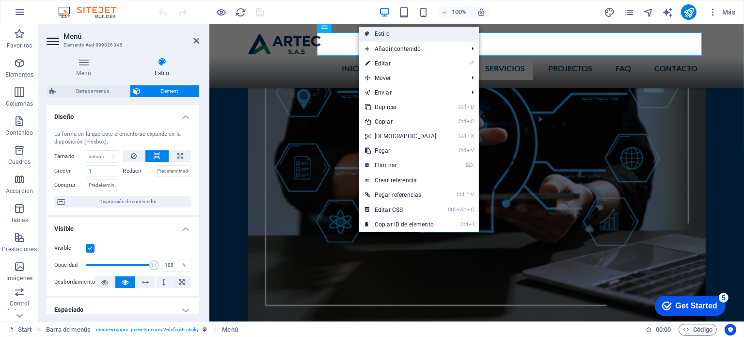
click at [386, 36] on link "Estilo" at bounding box center [419, 34] width 120 height 15
select select "rem"
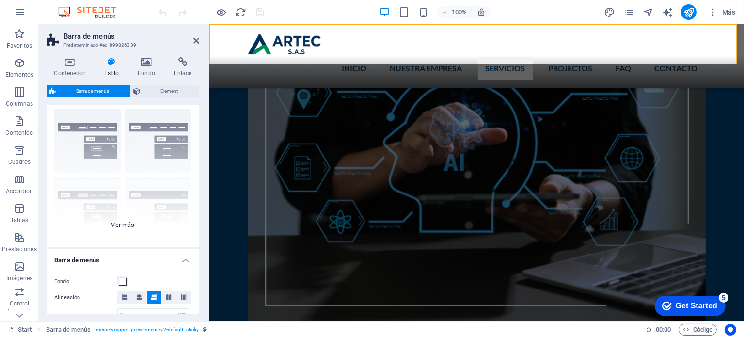
scroll to position [48, 0]
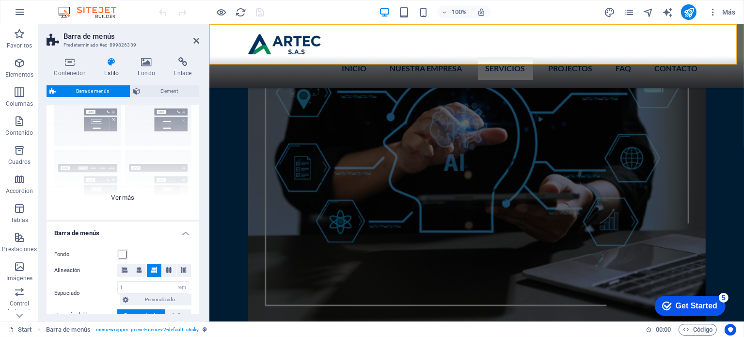
click at [124, 196] on div "Borde Centrado Predeterminado Fijo Loki Desencadenador Ancho XXL" at bounding box center [123, 146] width 153 height 145
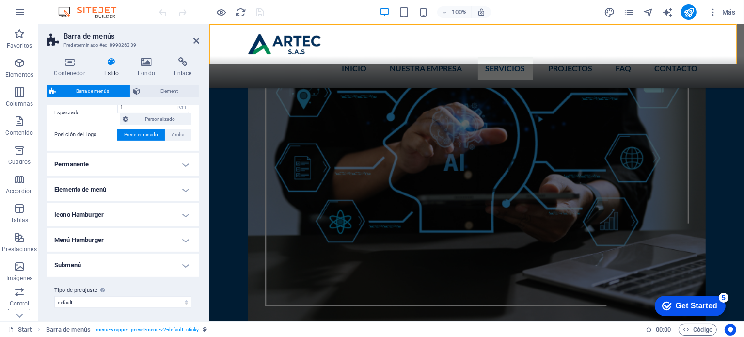
scroll to position [367, 0]
click at [186, 162] on h4 "Permanente" at bounding box center [123, 163] width 153 height 23
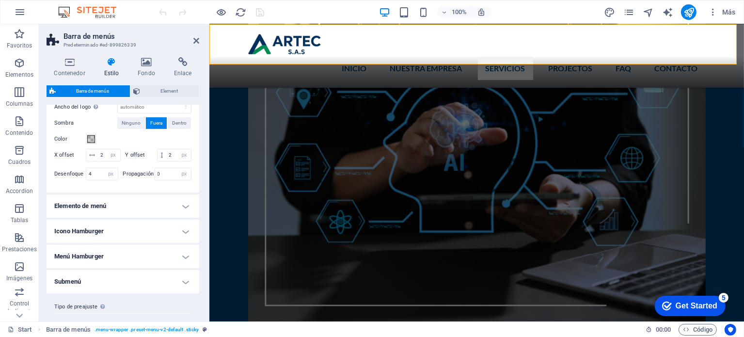
scroll to position [513, 0]
click at [182, 216] on h4 "Elemento de menú" at bounding box center [123, 204] width 153 height 23
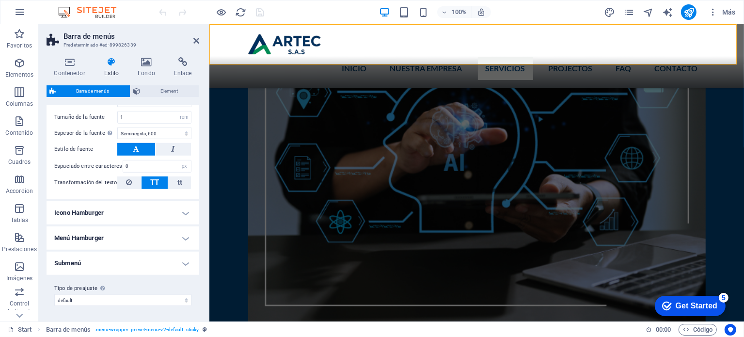
scroll to position [844, 0]
click at [184, 217] on h4 "Icono Hamburger" at bounding box center [123, 212] width 153 height 23
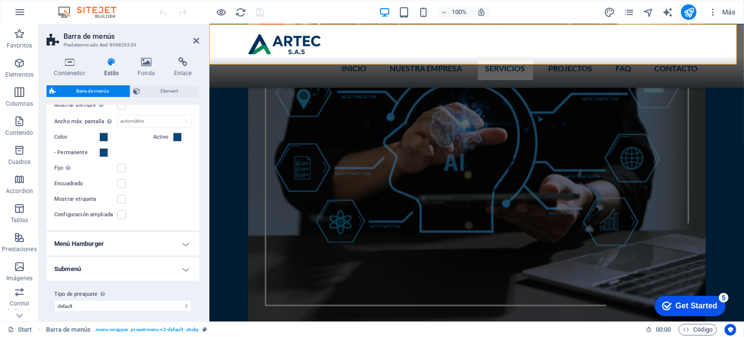
scroll to position [999, 0]
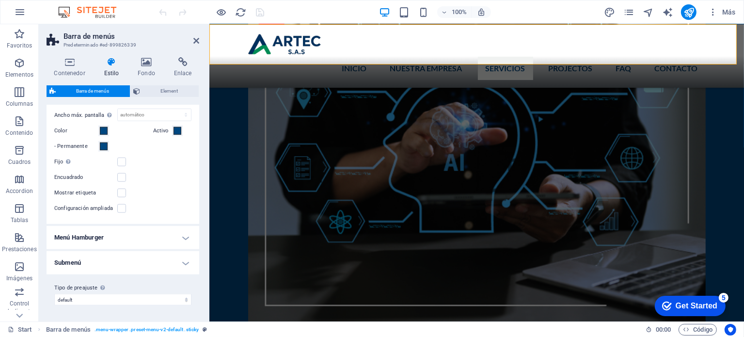
click at [183, 233] on h4 "Menú Hamburger" at bounding box center [123, 237] width 153 height 23
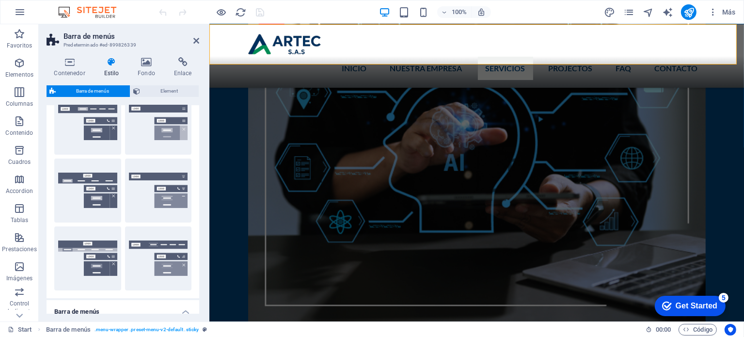
scroll to position [0, 0]
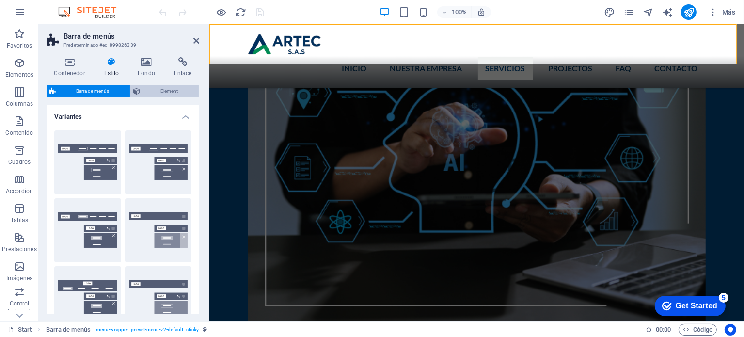
click at [175, 93] on span "Element" at bounding box center [169, 91] width 53 height 12
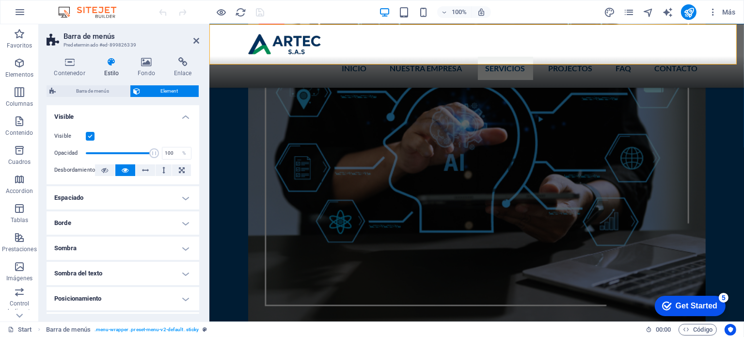
click at [181, 197] on h4 "Espaciado" at bounding box center [123, 197] width 153 height 23
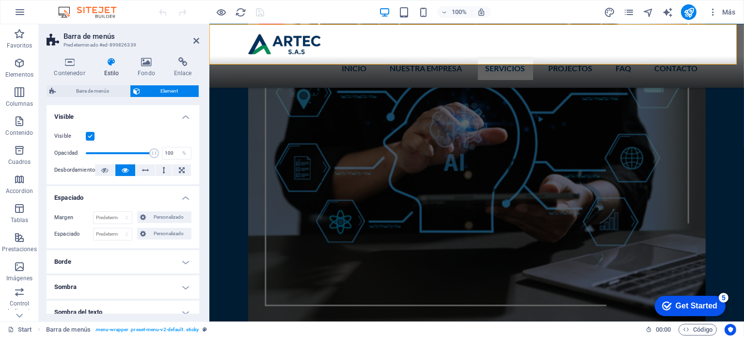
click at [182, 197] on h4 "Espaciado" at bounding box center [123, 194] width 153 height 17
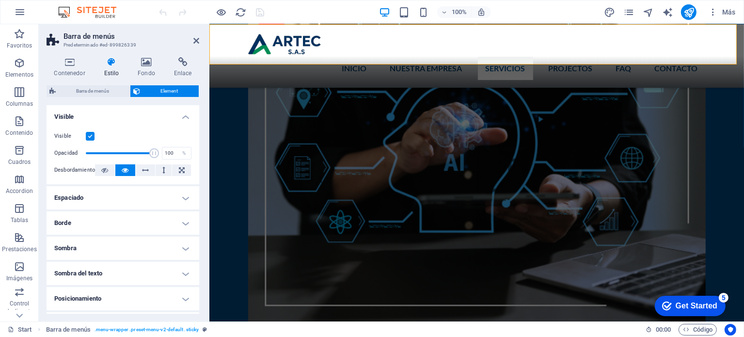
click at [184, 224] on h4 "Borde" at bounding box center [123, 222] width 153 height 23
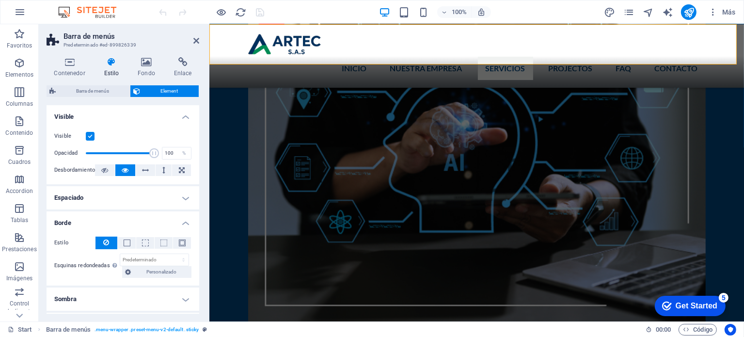
click at [184, 224] on h4 "Borde" at bounding box center [123, 219] width 153 height 17
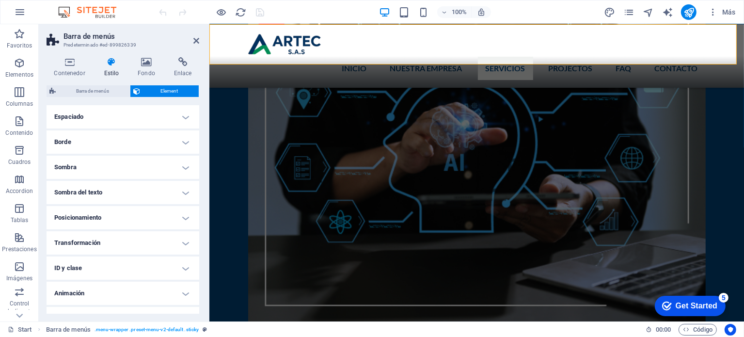
scroll to position [97, 0]
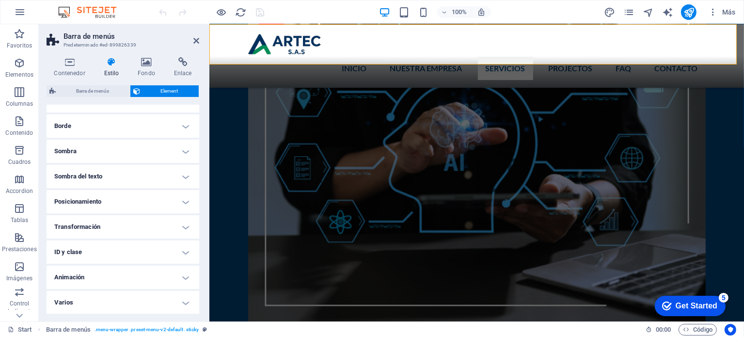
click at [185, 197] on h4 "Posicionamiento" at bounding box center [123, 201] width 153 height 23
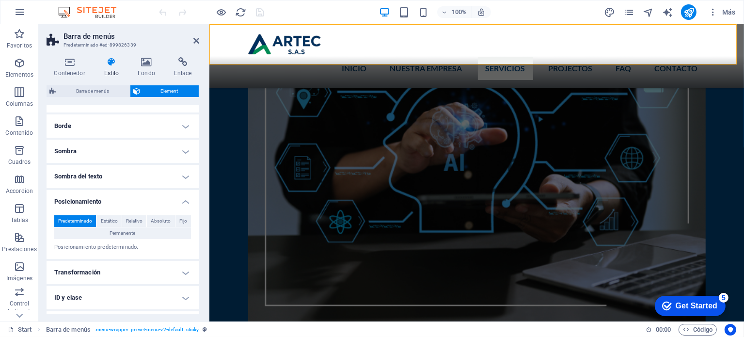
click at [185, 197] on h4 "Posicionamiento" at bounding box center [123, 198] width 153 height 17
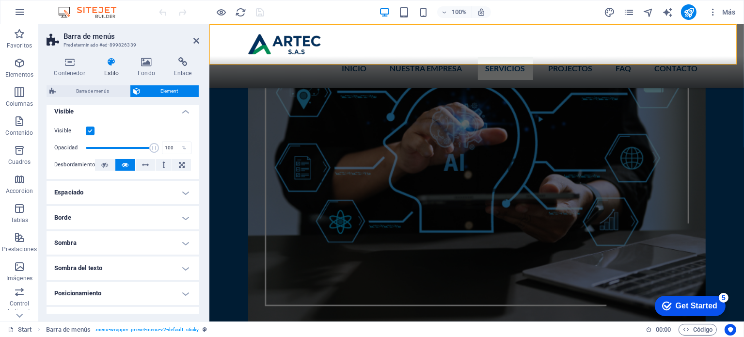
scroll to position [0, 0]
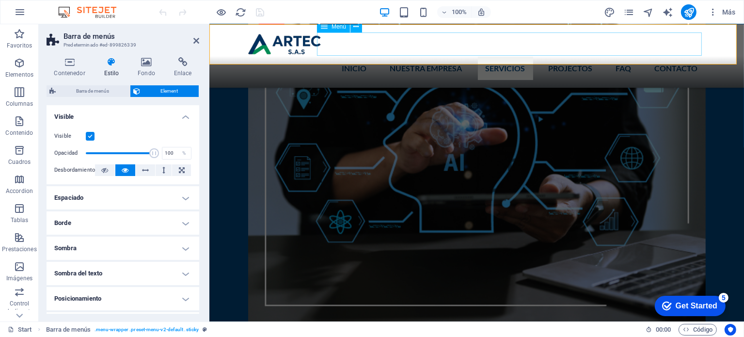
click at [358, 57] on nav "INICIO NUESTRA EMPRESA SERVICIOS PROJECTOS FAQ ContactO" at bounding box center [476, 68] width 457 height 23
click at [390, 57] on nav "INICIO NUESTRA EMPRESA SERVICIOS PROJECTOS FAQ ContactO" at bounding box center [476, 68] width 457 height 23
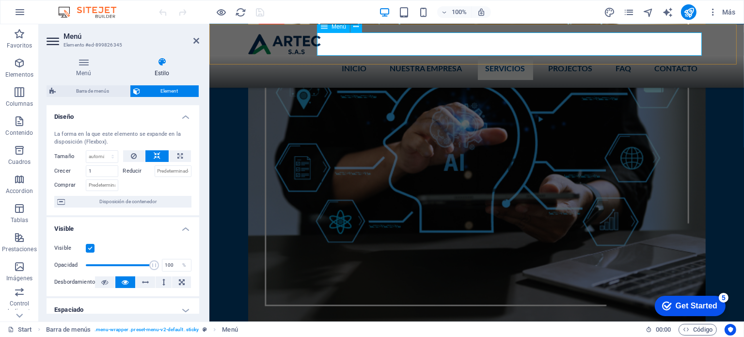
click at [390, 57] on nav "INICIO NUESTRA EMPRESA SERVICIOS PROJECTOS FAQ ContactO" at bounding box center [476, 68] width 457 height 23
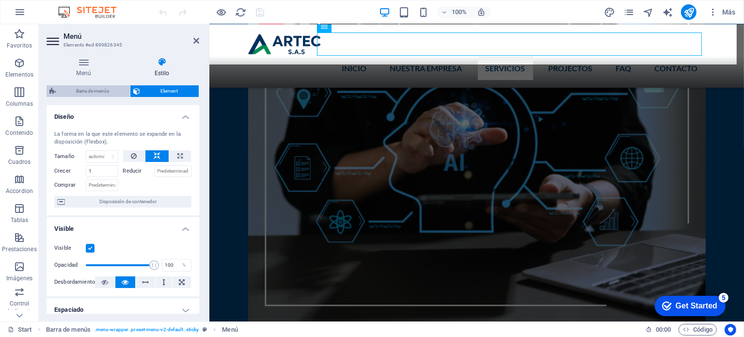
click at [108, 94] on span "Barra de menús" at bounding box center [93, 91] width 68 height 12
select select "rem"
select select "sticky_banner"
select select "px"
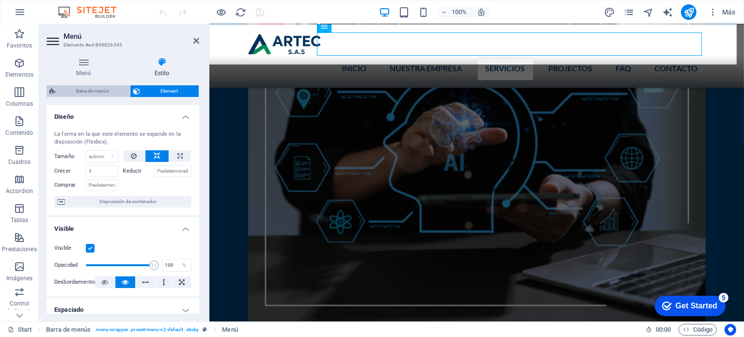
select select "px"
select select "hover_box_vertical"
select select "px"
select select "rem"
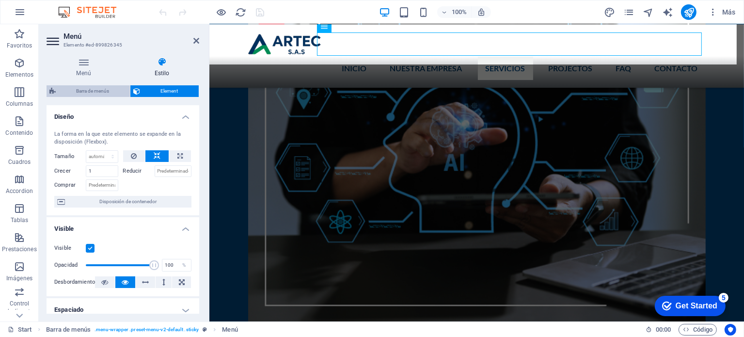
select select "rem"
select select "600"
select select "px"
select select "%"
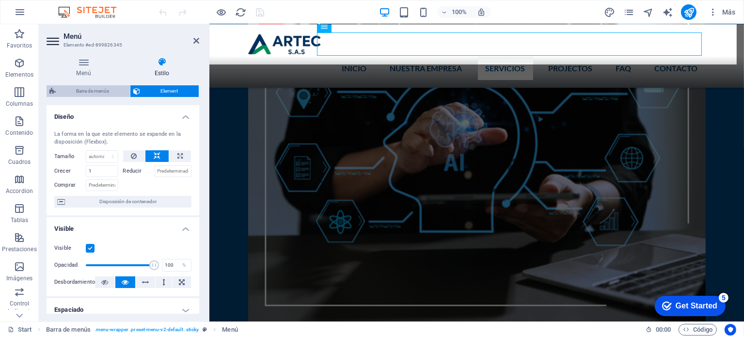
select select "rem"
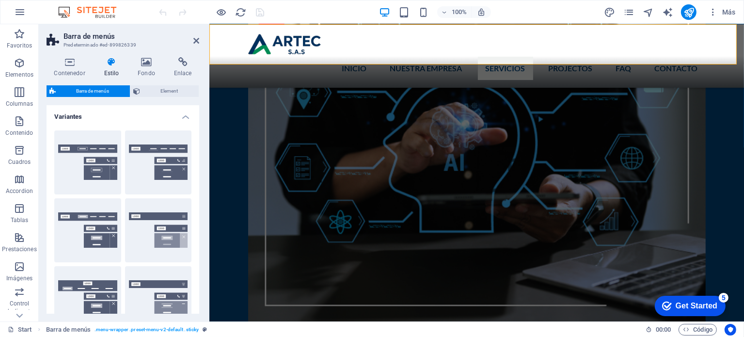
click at [110, 63] on icon at bounding box center [111, 62] width 30 height 10
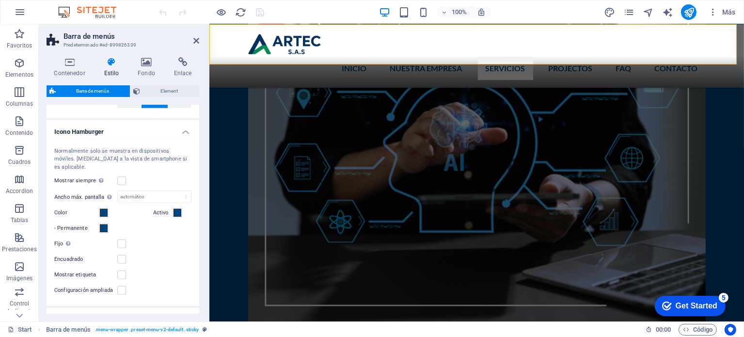
scroll to position [921, 0]
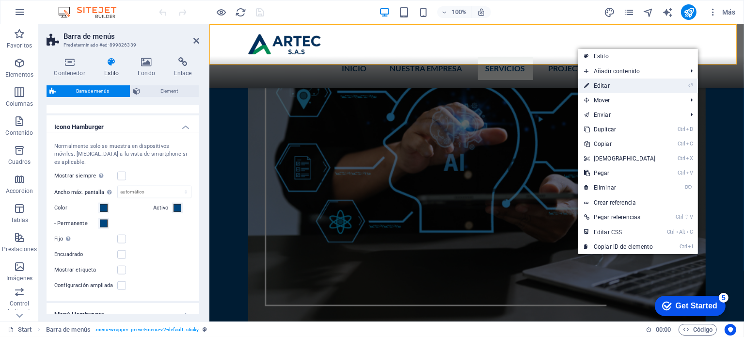
click at [603, 83] on link "⏎ Editar" at bounding box center [619, 85] width 83 height 15
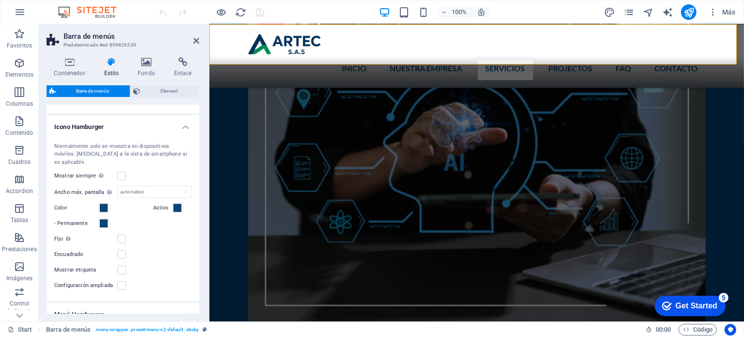
click at [47, 142] on div "Normalmente solo se muestra en dispositivos móviles. [MEDICAL_DATA] a la vista …" at bounding box center [123, 217] width 156 height 169
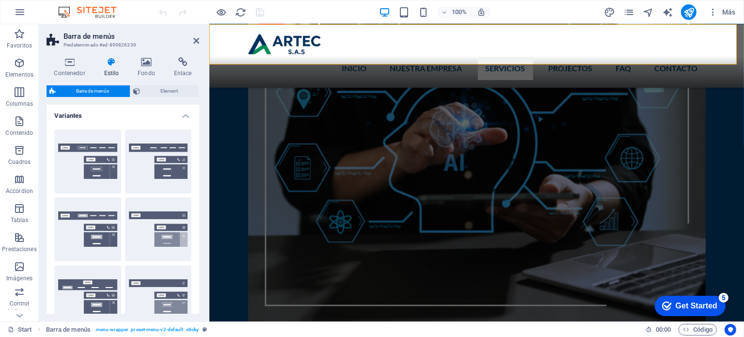
scroll to position [0, 0]
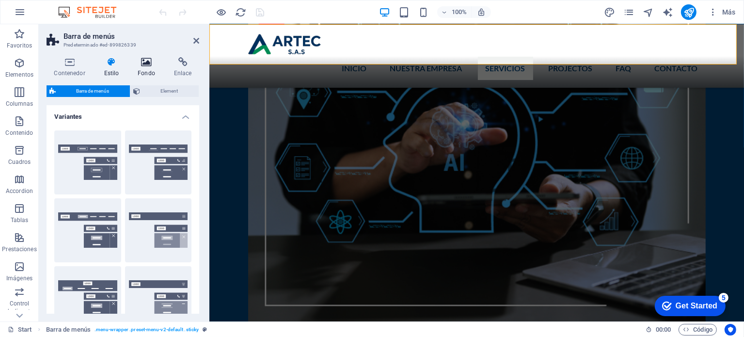
click at [150, 68] on h4 "Fondo" at bounding box center [148, 67] width 36 height 20
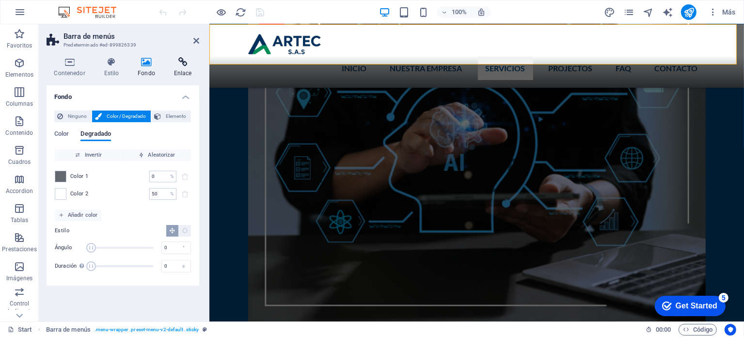
click at [183, 67] on h4 "Enlace" at bounding box center [182, 67] width 33 height 20
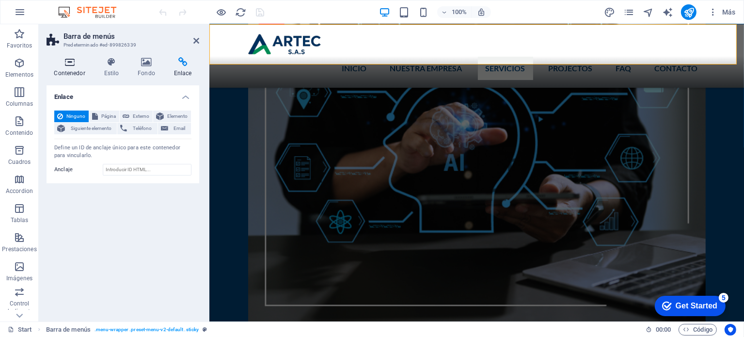
click at [77, 68] on h4 "Contenedor" at bounding box center [72, 67] width 50 height 20
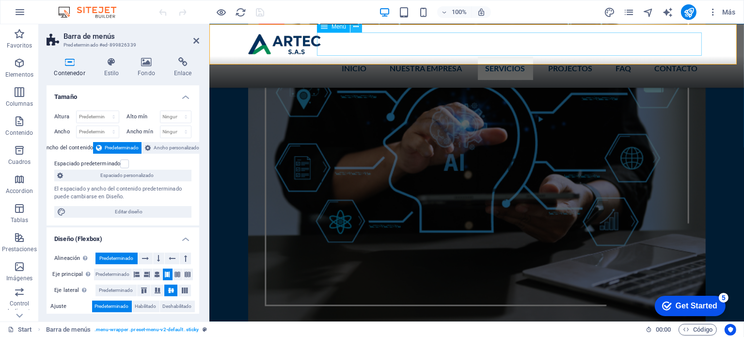
click at [357, 26] on icon at bounding box center [356, 27] width 5 height 10
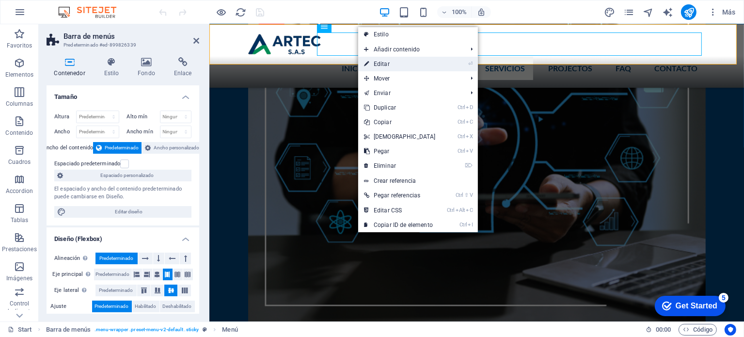
click at [374, 63] on link "⏎ Editar" at bounding box center [399, 64] width 83 height 15
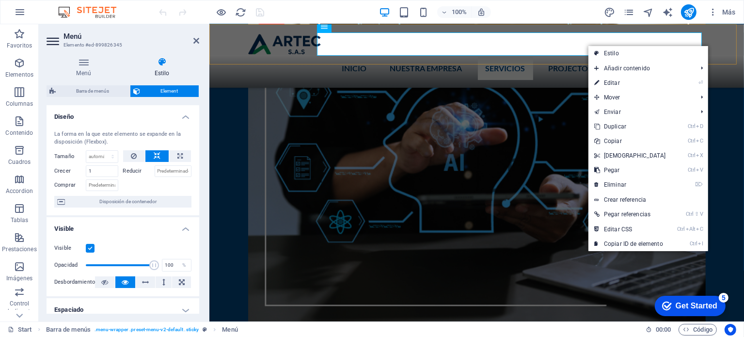
click at [240, 29] on div "INICIO NUESTRA EMPRESA SERVICIOS PROJECTOS FAQ ContactO" at bounding box center [476, 55] width 534 height 63
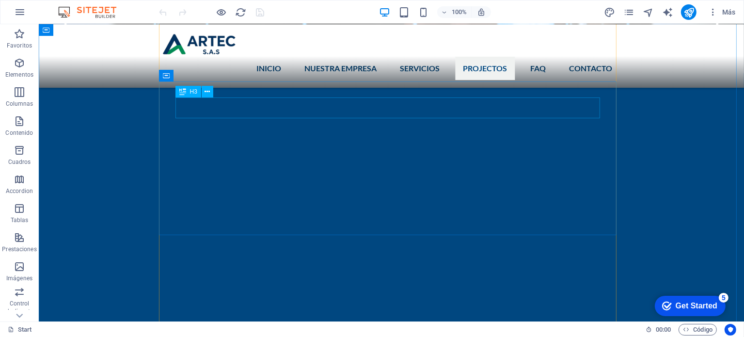
scroll to position [1744, 0]
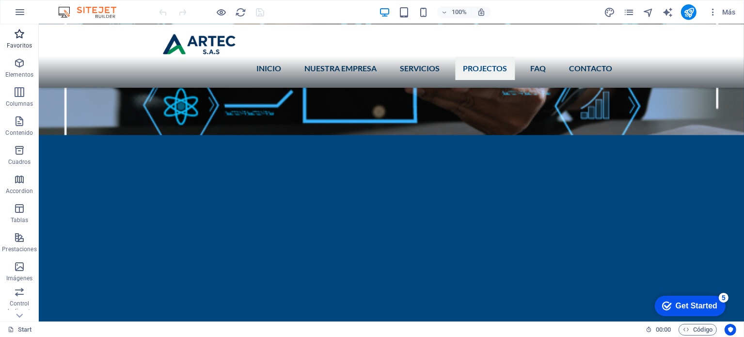
click at [24, 28] on button "Favoritos" at bounding box center [19, 38] width 39 height 29
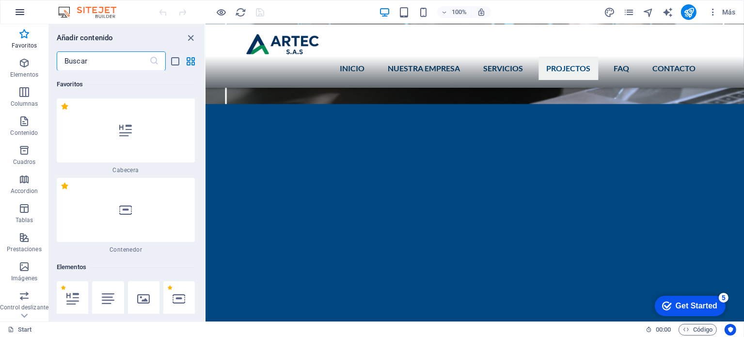
scroll to position [1810, 0]
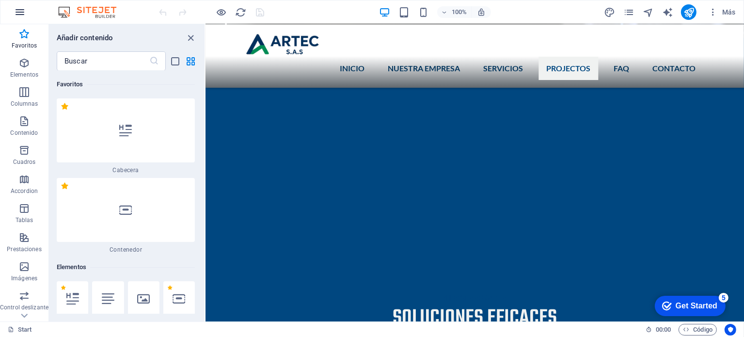
click at [20, 16] on icon "button" at bounding box center [20, 12] width 12 height 12
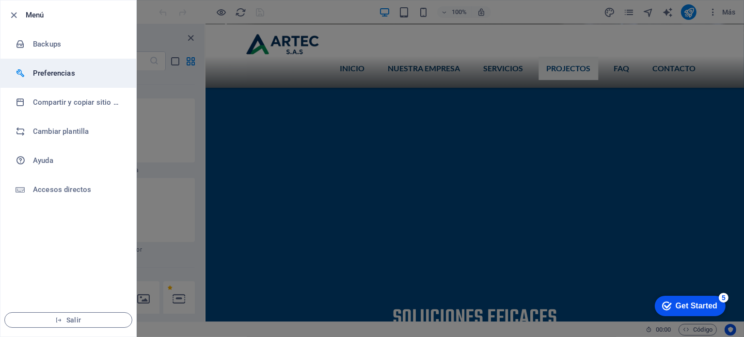
click at [66, 74] on h6 "Preferencias" at bounding box center [78, 73] width 90 height 12
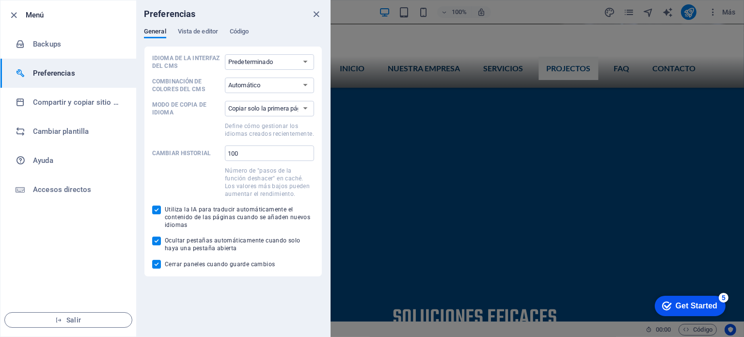
click at [7, 15] on li "Menú" at bounding box center [68, 14] width 136 height 29
